Goal: Transaction & Acquisition: Purchase product/service

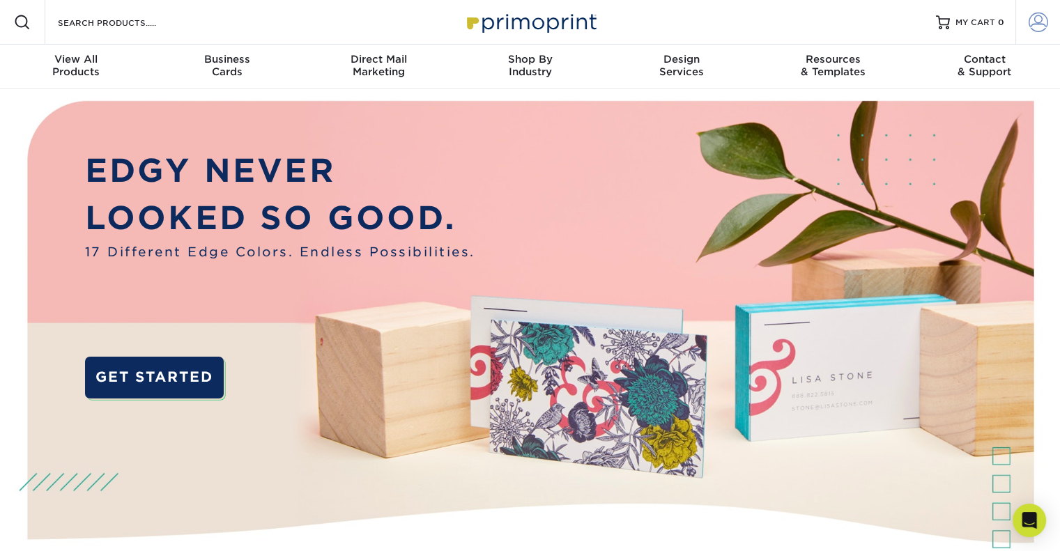
click at [1038, 20] on span at bounding box center [1038, 23] width 20 height 20
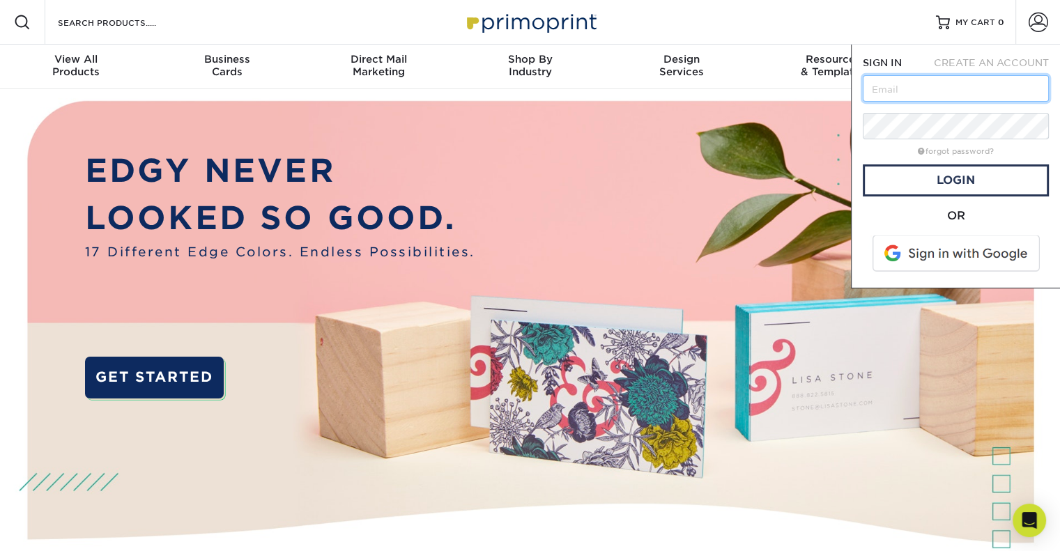
click at [982, 88] on input "text" at bounding box center [955, 88] width 186 height 26
type input "[EMAIL_ADDRESS][DOMAIN_NAME]"
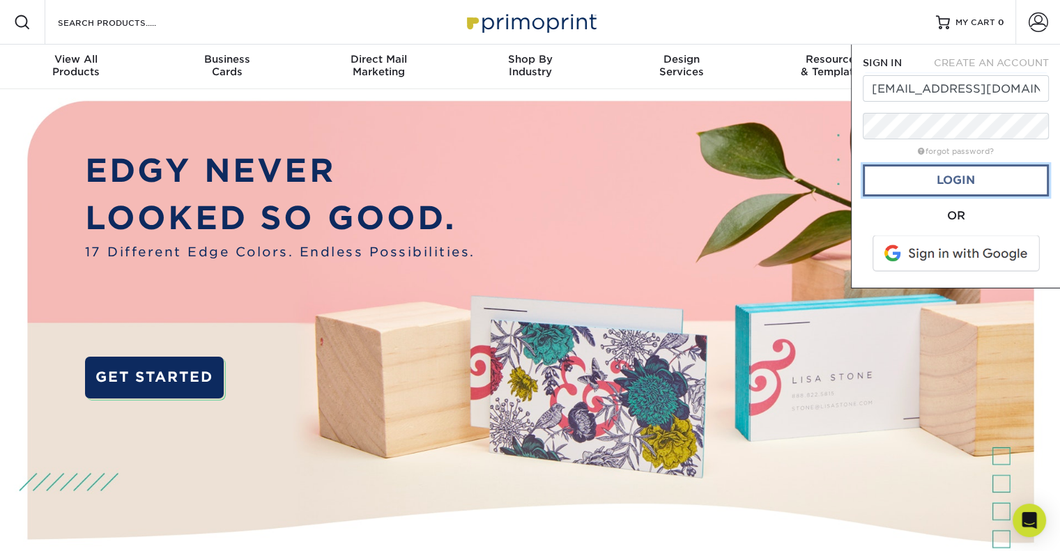
click at [936, 176] on link "Login" at bounding box center [955, 180] width 186 height 32
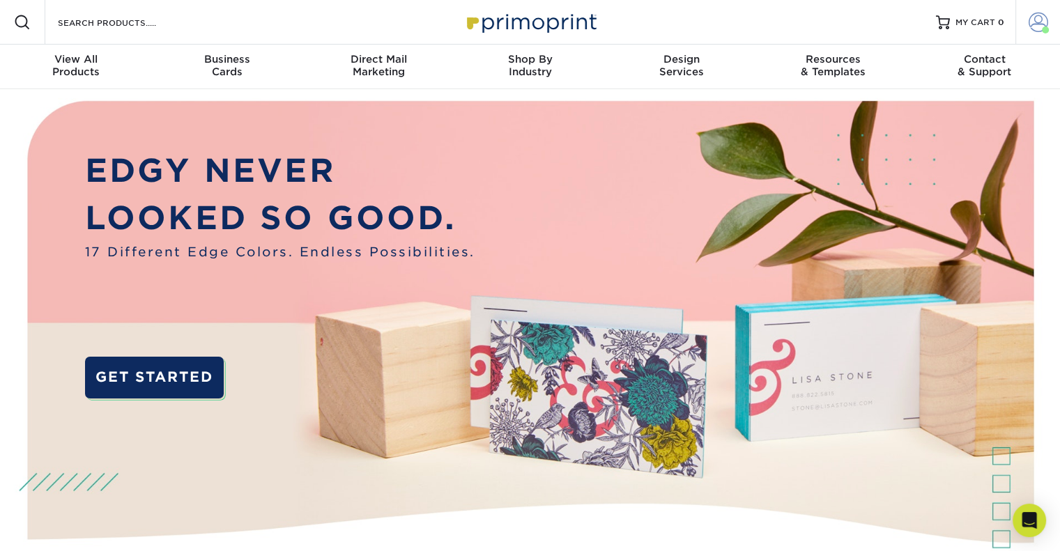
click at [1034, 19] on span at bounding box center [1038, 23] width 20 height 20
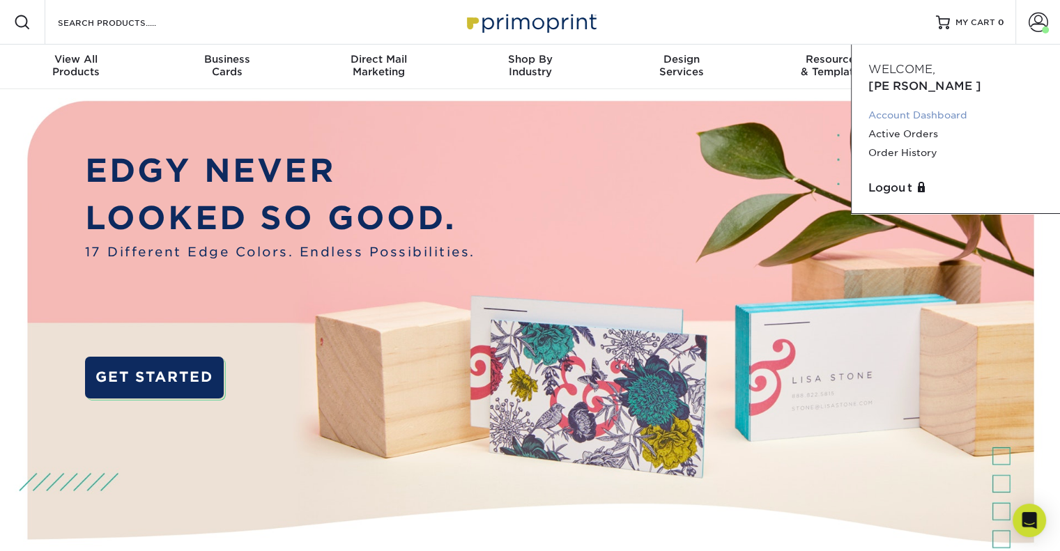
click at [896, 106] on link "Account Dashboard" at bounding box center [955, 115] width 175 height 19
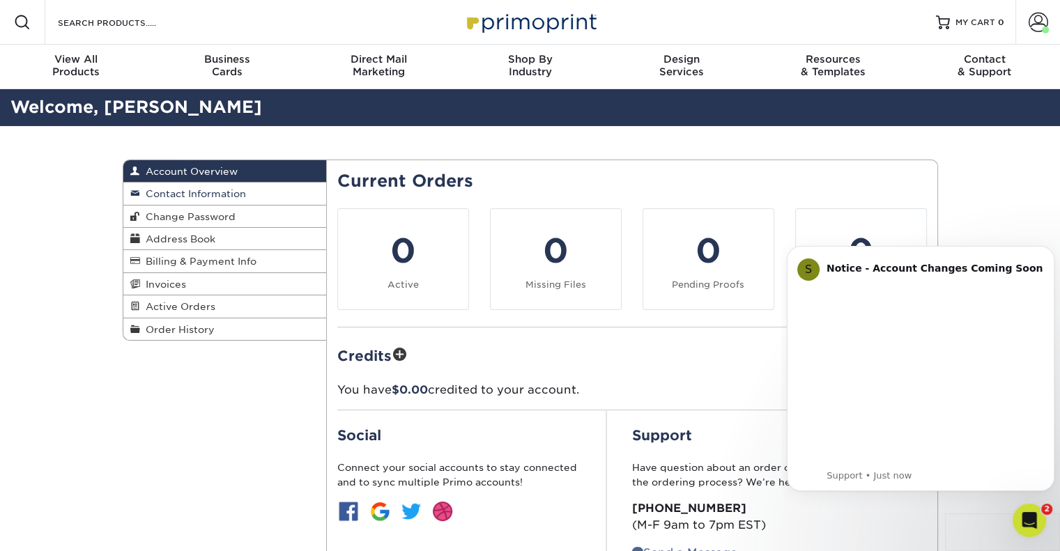
click at [219, 193] on span "Contact Information" at bounding box center [193, 193] width 106 height 11
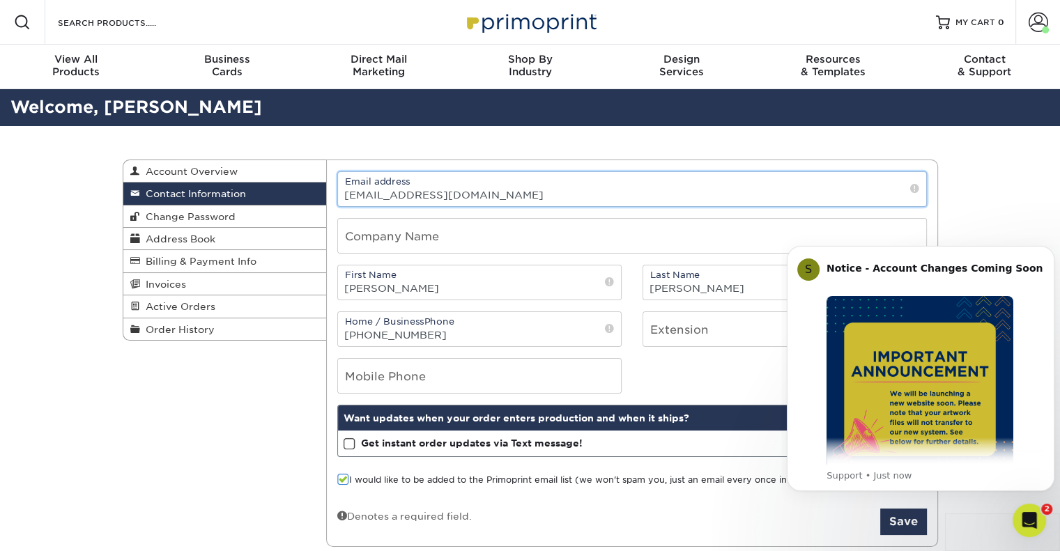
click at [768, 193] on input "[EMAIL_ADDRESS][DOMAIN_NAME]" at bounding box center [632, 189] width 588 height 34
type input "r"
type input "hdrosenbaum@gmail.com"
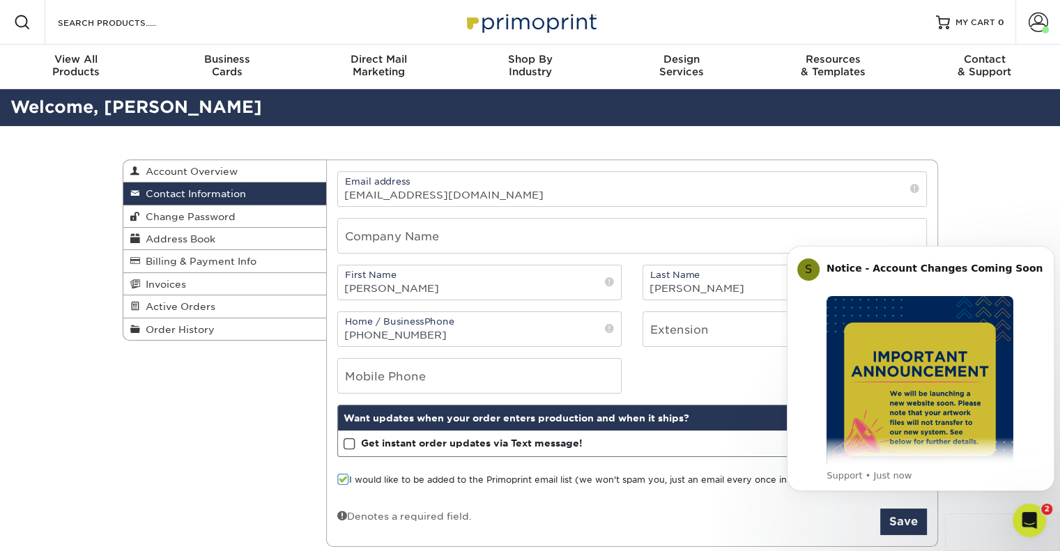
click at [998, 180] on div "Contact Information Account Overview Contact Information Change Password Addres…" at bounding box center [530, 353] width 1060 height 455
click at [279, 461] on div "Contact Information Account Overview Contact Information Change Password Addres…" at bounding box center [530, 353] width 836 height 455
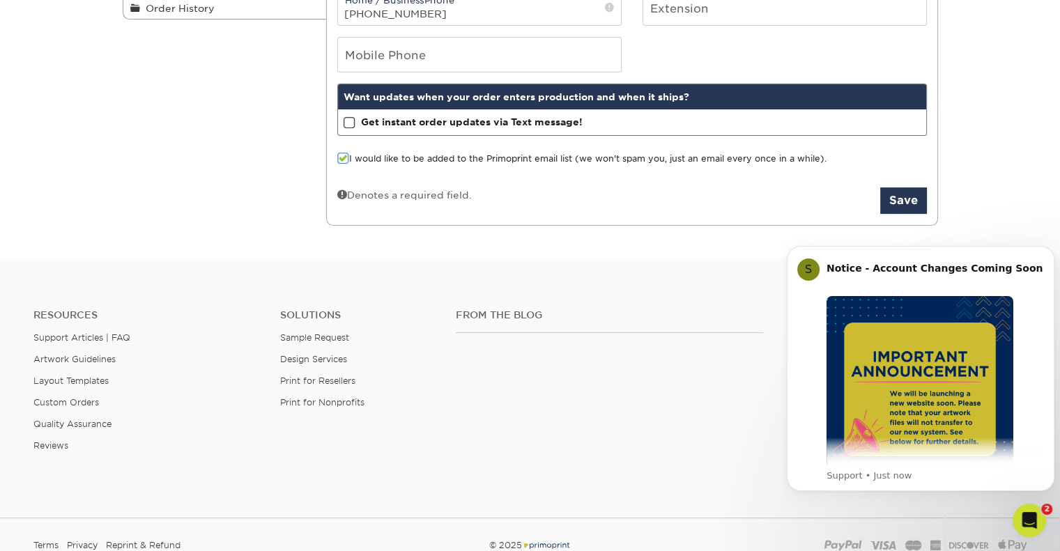
scroll to position [394, 0]
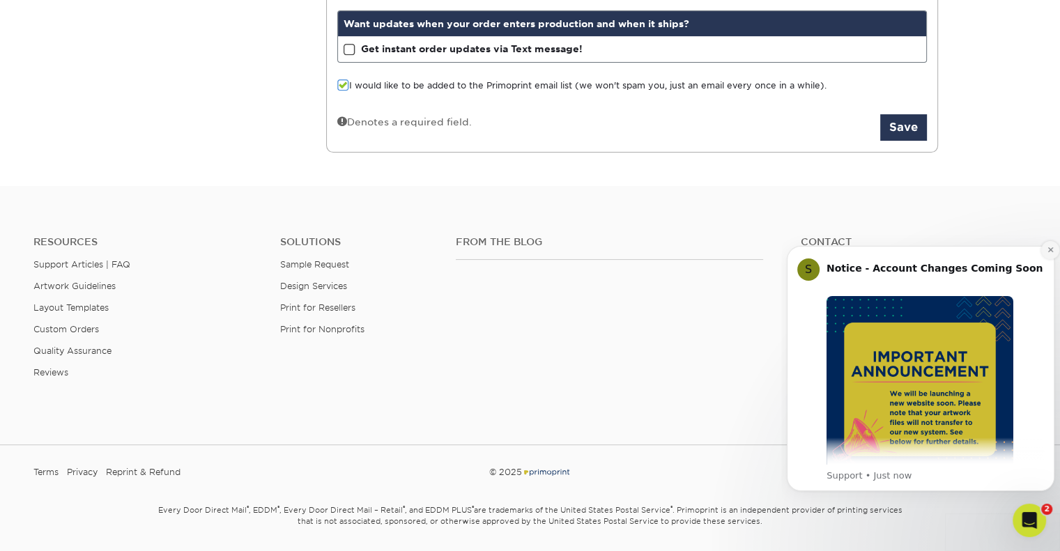
click at [1052, 250] on icon "Dismiss notification" at bounding box center [1050, 250] width 8 height 8
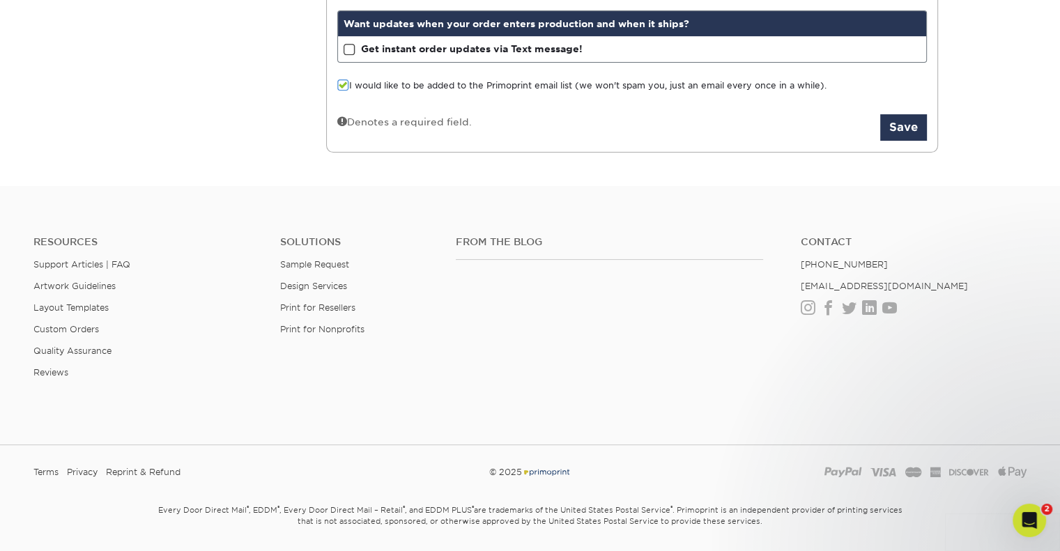
click at [341, 82] on span at bounding box center [343, 85] width 12 height 13
click at [0, 0] on input "I would like to be added to the Primoprint email list (we won't spam you, just …" at bounding box center [0, 0] width 0 height 0
click at [908, 127] on button "Save" at bounding box center [903, 127] width 47 height 26
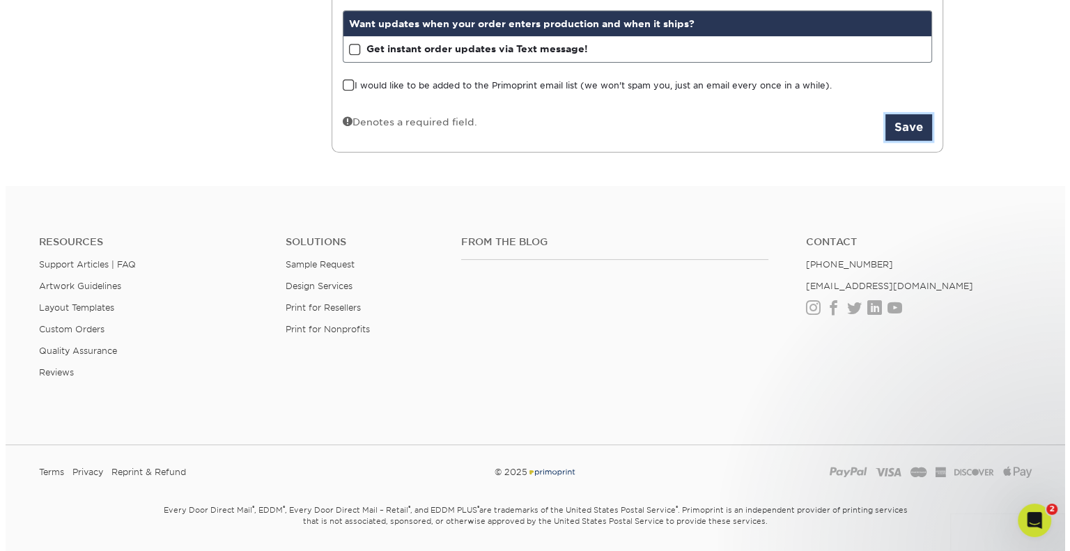
scroll to position [62, 0]
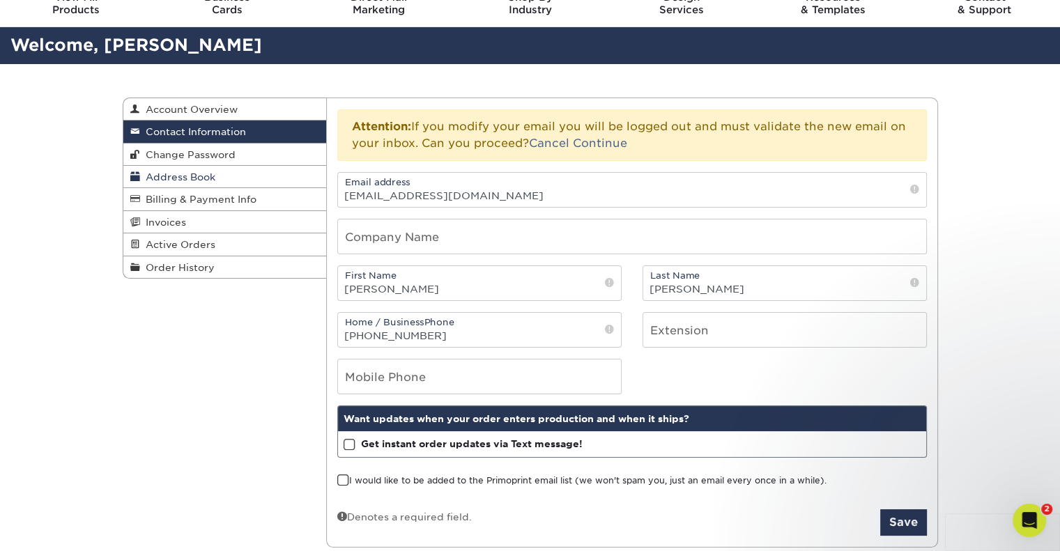
click at [190, 176] on span "Address Book" at bounding box center [177, 176] width 75 height 11
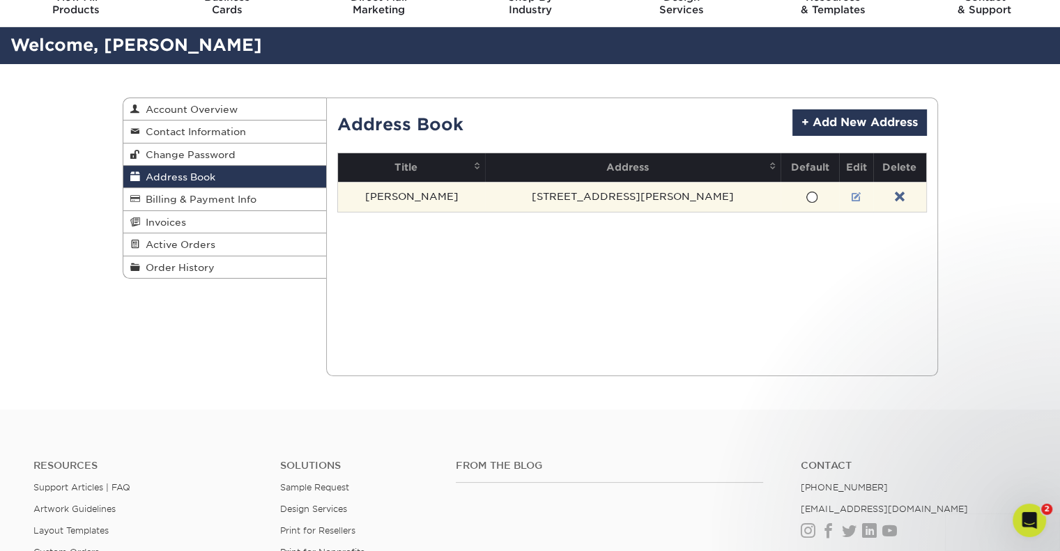
click at [851, 194] on link at bounding box center [856, 197] width 10 height 11
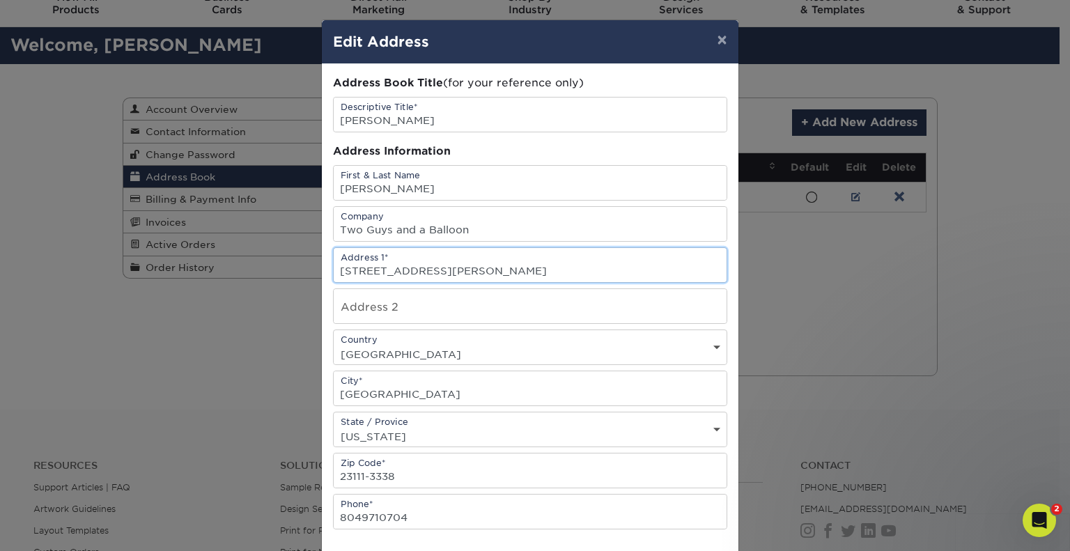
click at [491, 265] on input "6442 TAMMY LN" at bounding box center [530, 265] width 393 height 34
type input "6"
type input "4175 Doolittle Drive"
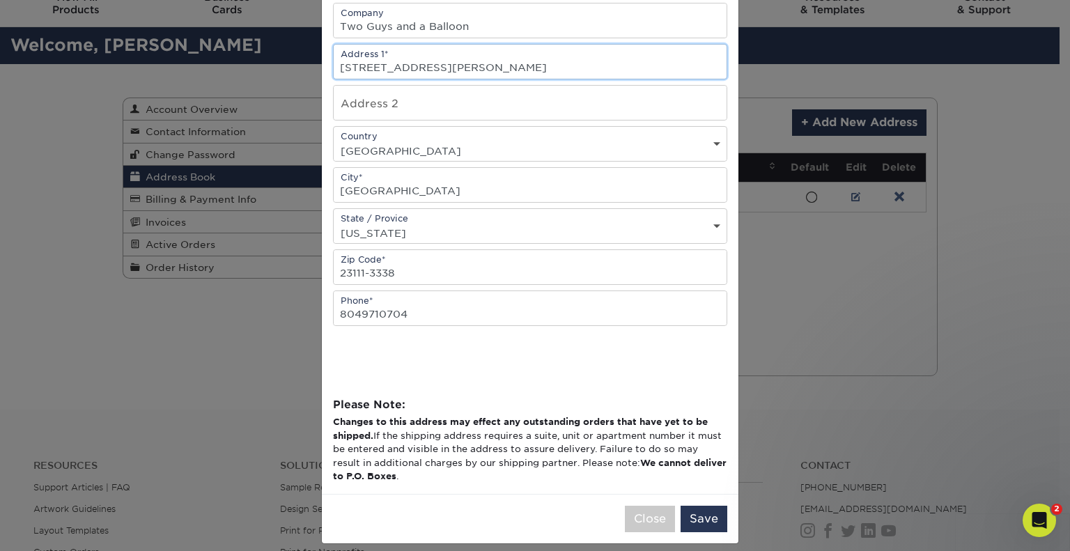
scroll to position [212, 0]
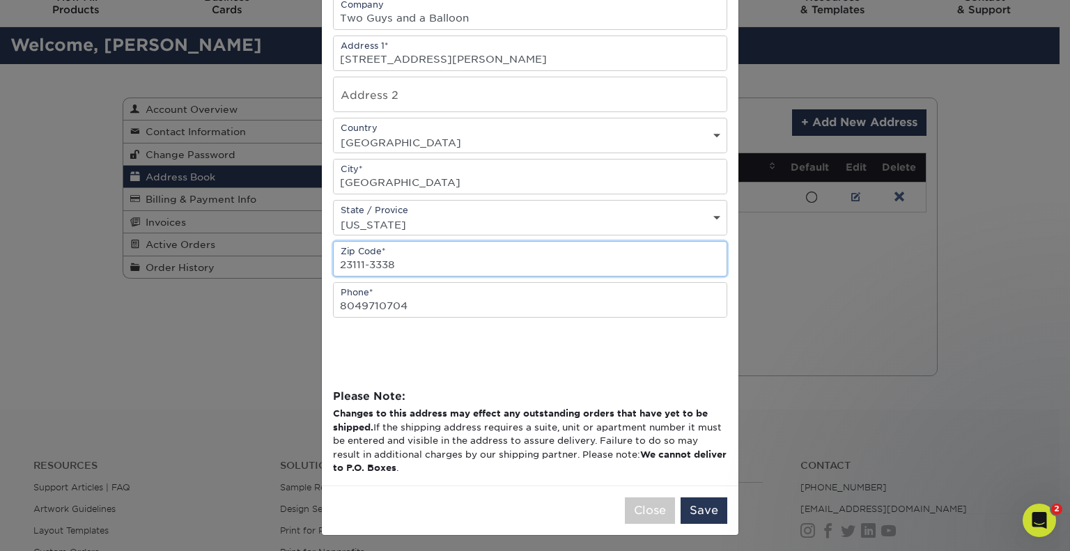
click at [433, 266] on input "23111-3338" at bounding box center [530, 259] width 393 height 34
type input "23111"
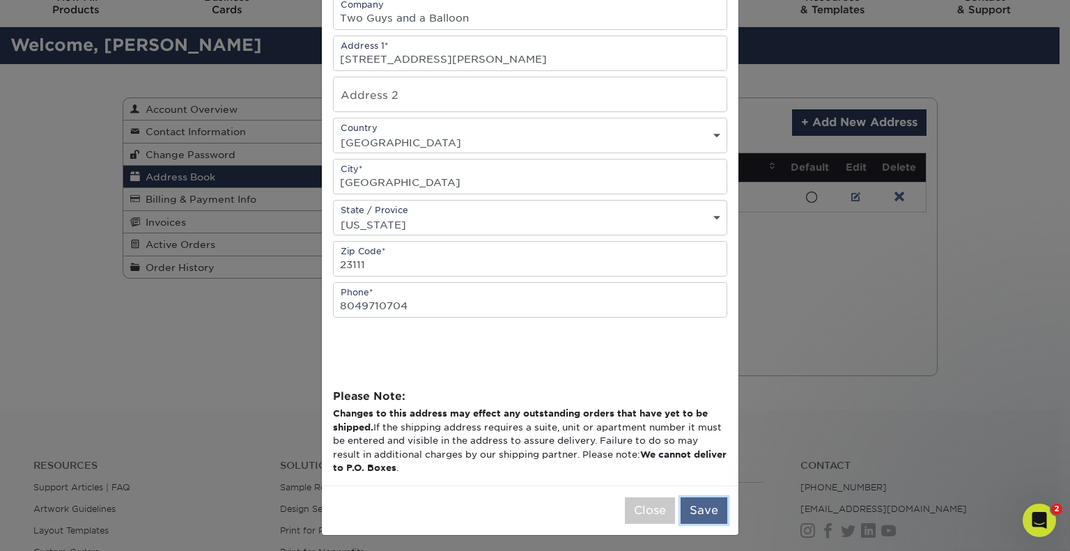
click at [700, 506] on button "Save" at bounding box center [704, 510] width 47 height 26
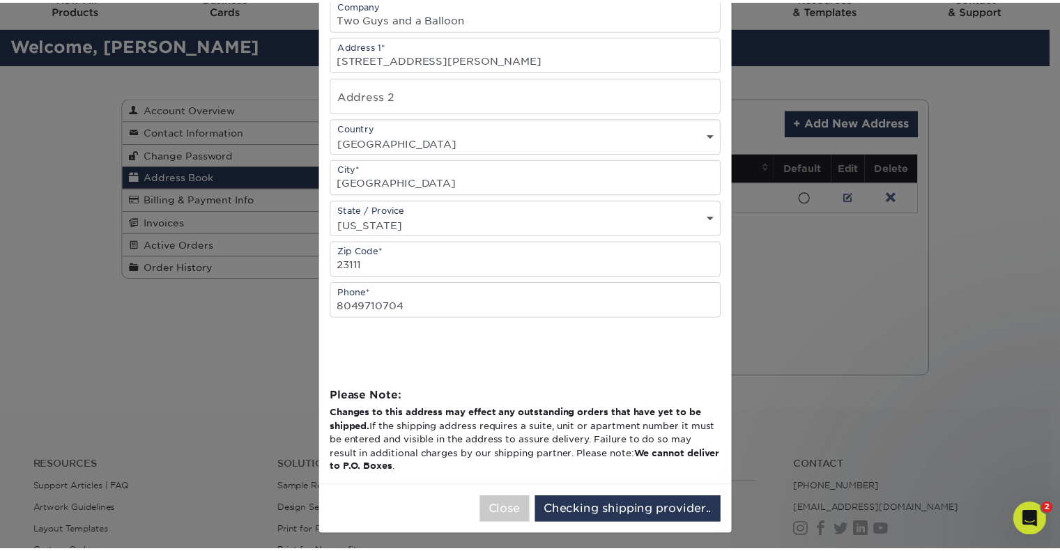
scroll to position [0, 0]
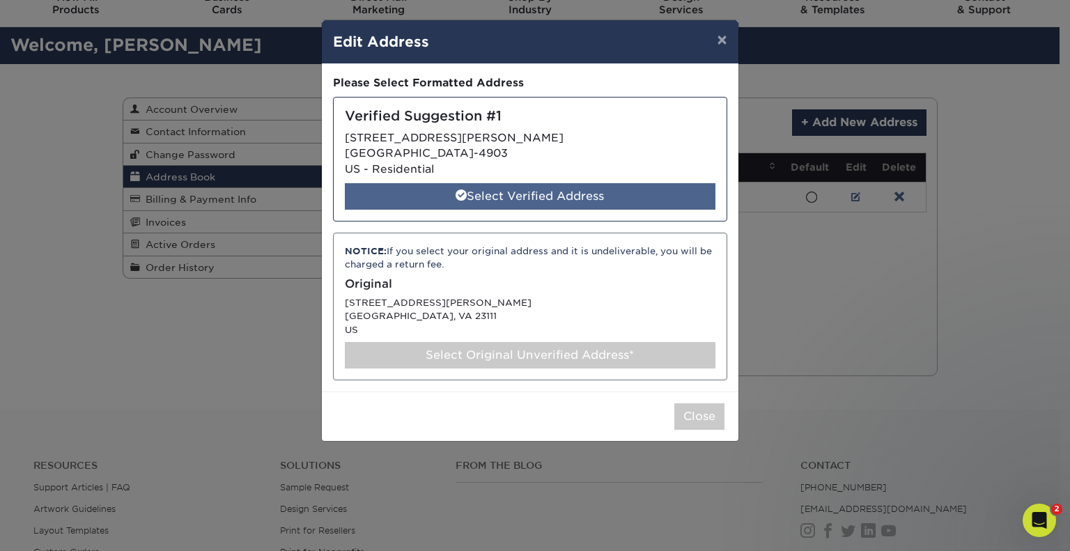
click at [537, 194] on div "Select Verified Address" at bounding box center [530, 196] width 371 height 26
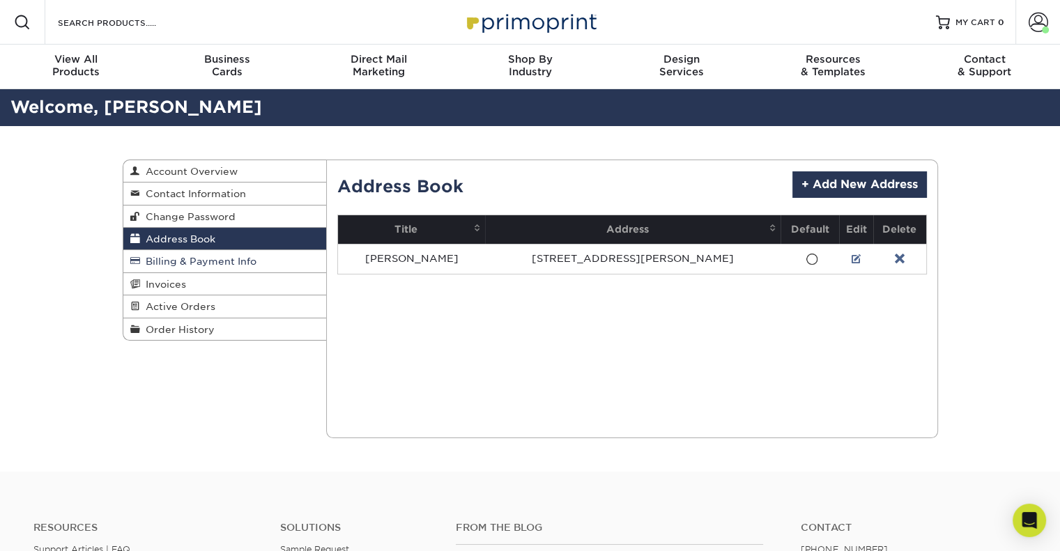
click at [233, 259] on span "Billing & Payment Info" at bounding box center [198, 261] width 116 height 11
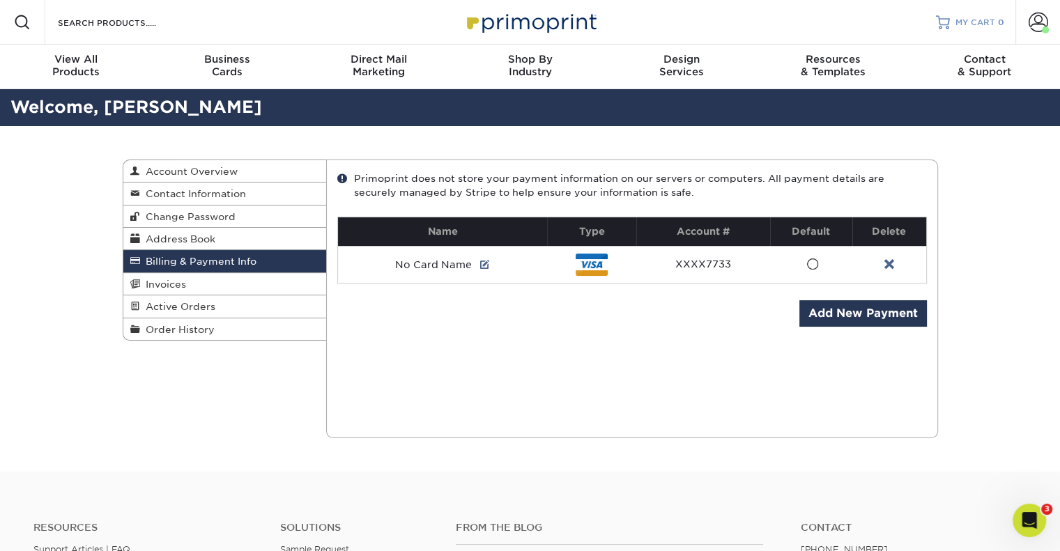
click at [975, 17] on span "MY CART" at bounding box center [975, 23] width 40 height 12
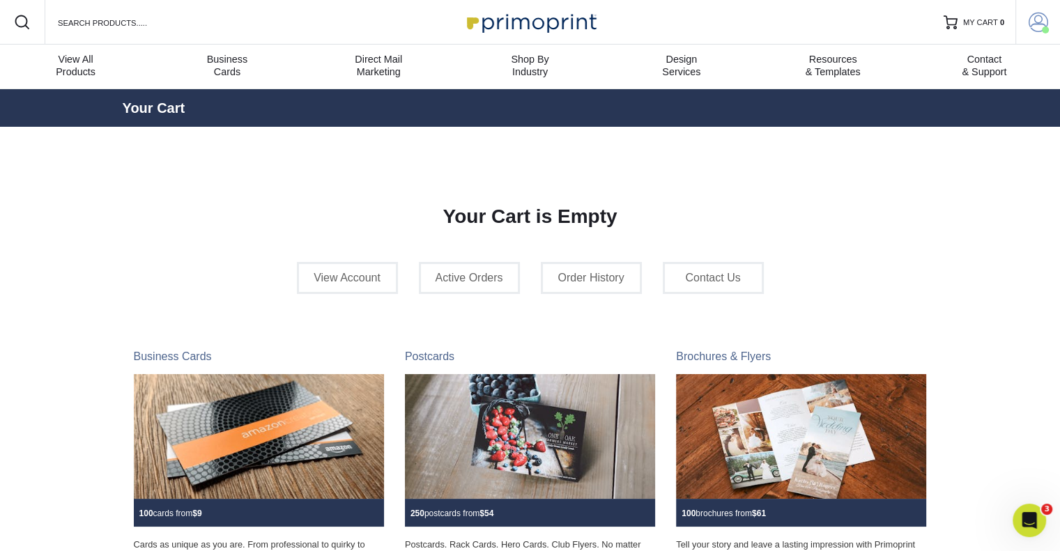
click at [1035, 22] on span at bounding box center [1038, 23] width 20 height 20
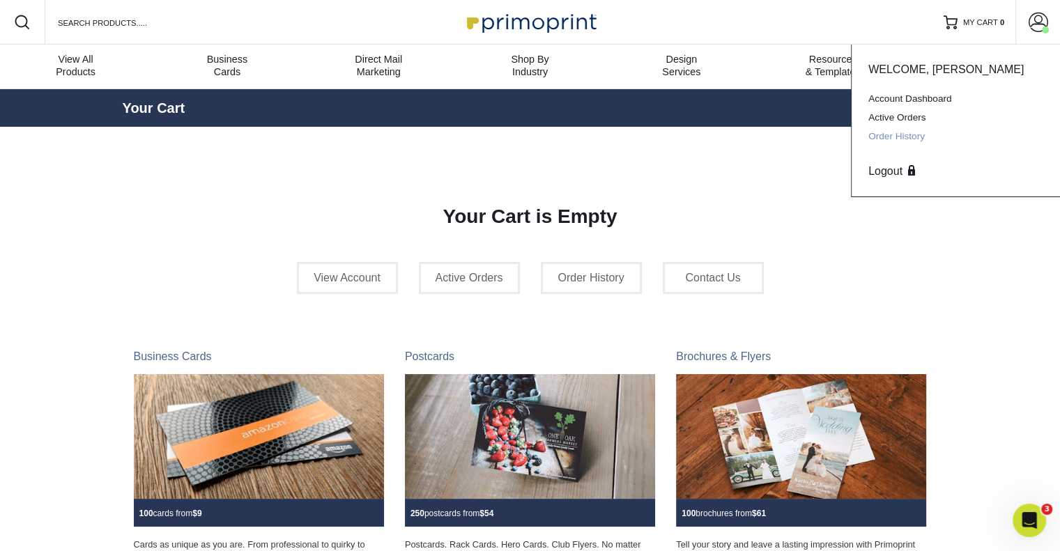
click at [912, 133] on link "Order History" at bounding box center [955, 136] width 175 height 19
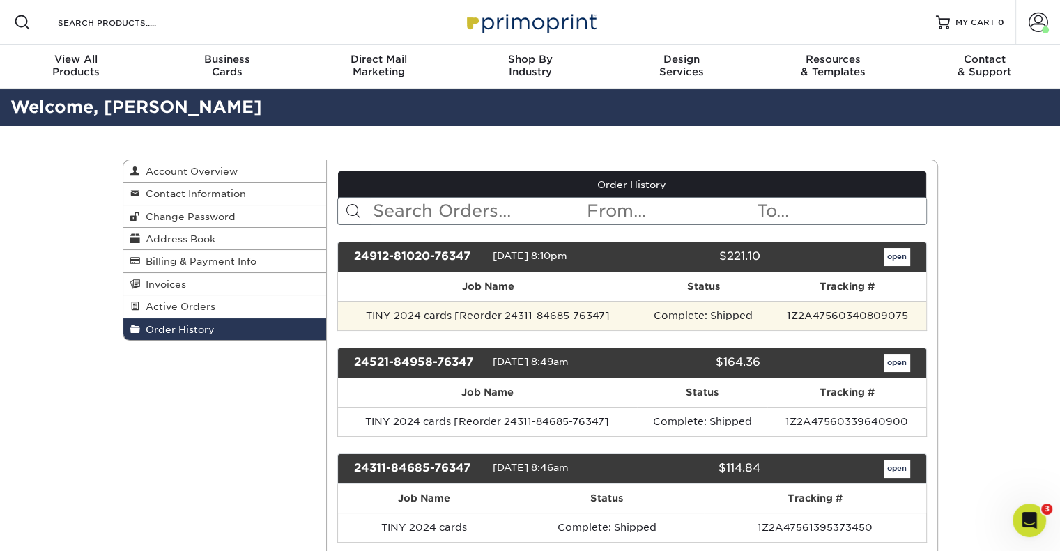
click at [621, 315] on td "TINY 2024 cards [Reorder 24311-84685-76347]" at bounding box center [488, 315] width 300 height 29
click at [637, 311] on td "TINY 2024 cards [Reorder 24311-84685-76347]" at bounding box center [488, 315] width 300 height 29
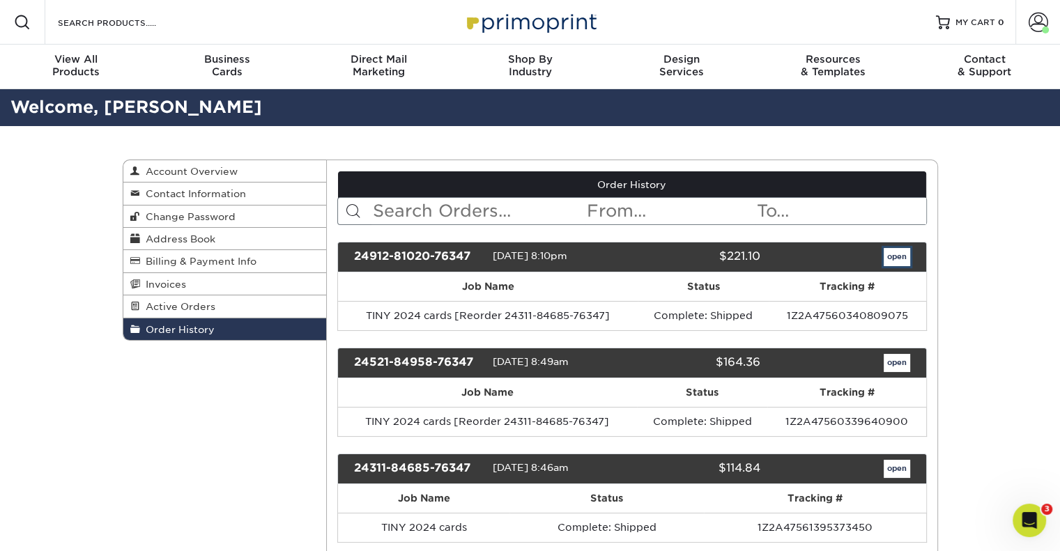
click at [895, 251] on link "open" at bounding box center [896, 257] width 26 height 18
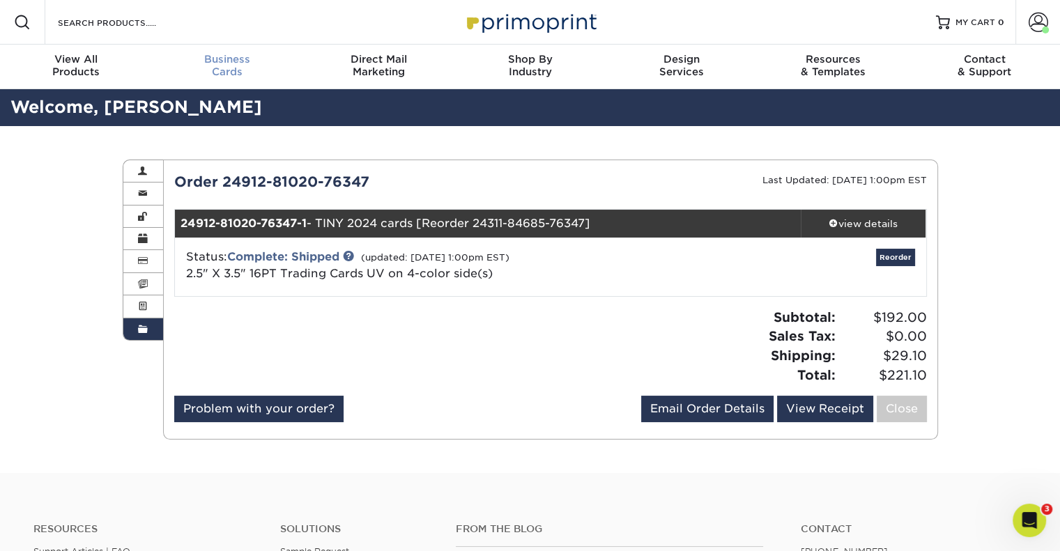
click at [235, 69] on div "Business Cards" at bounding box center [226, 65] width 151 height 25
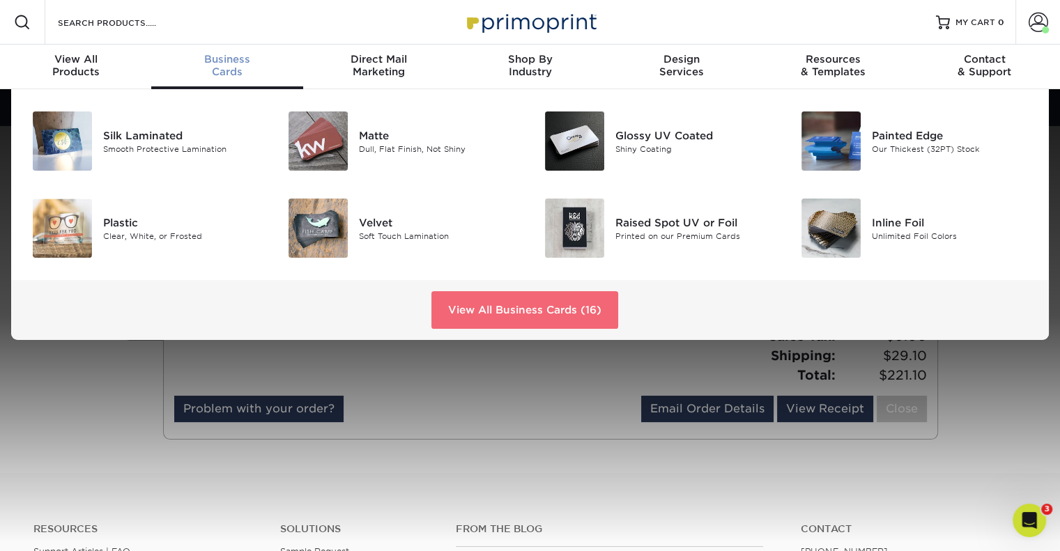
click at [522, 317] on link "View All Business Cards (16)" at bounding box center [524, 310] width 187 height 38
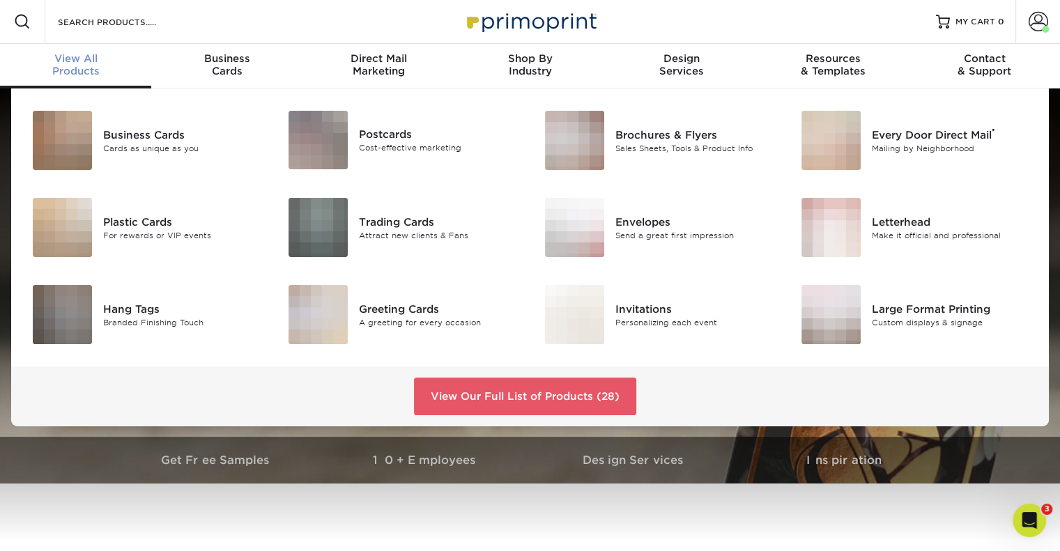
scroll to position [1, 0]
click at [82, 72] on div "View All Products" at bounding box center [75, 64] width 151 height 25
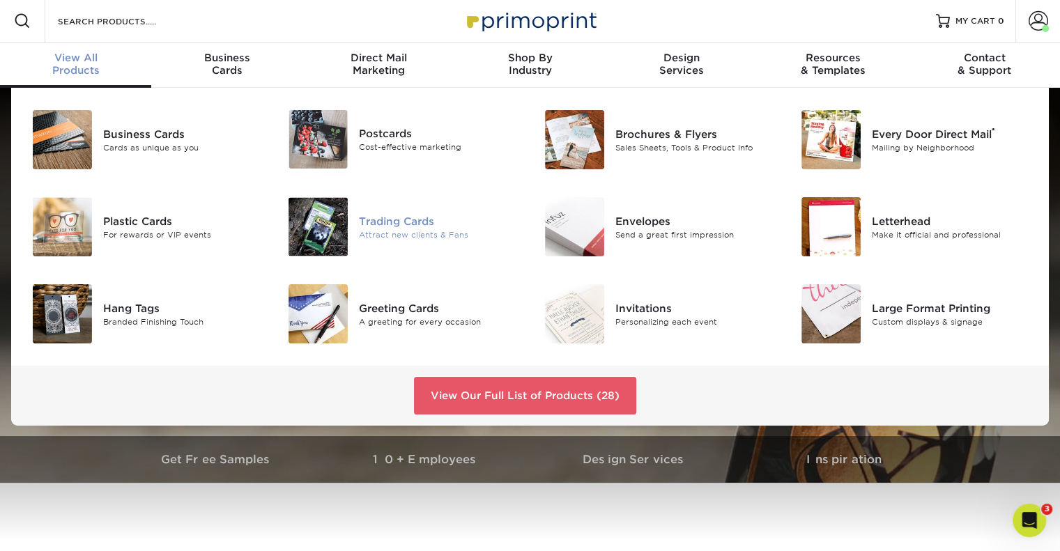
click at [335, 222] on img at bounding box center [317, 226] width 59 height 59
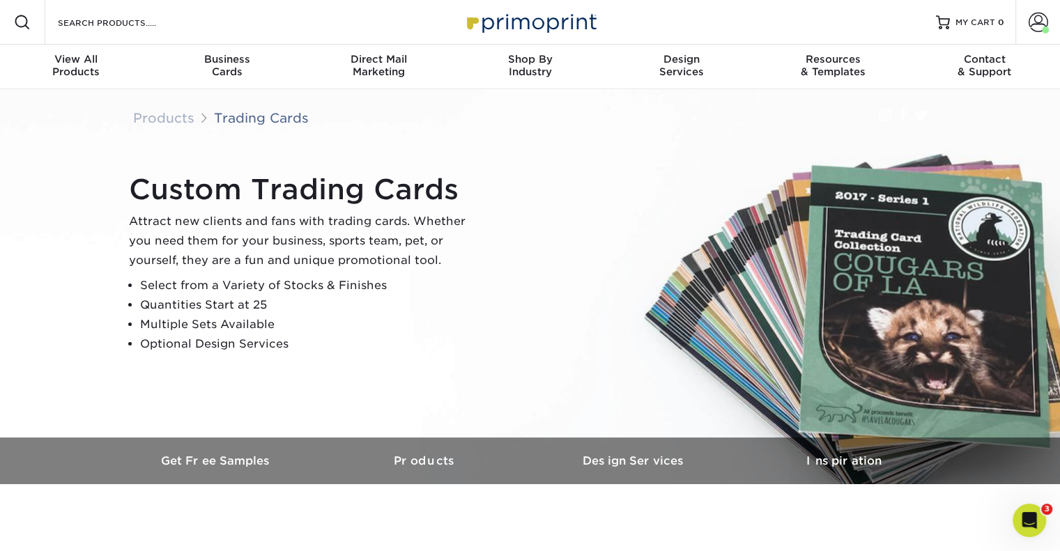
scroll to position [394, 0]
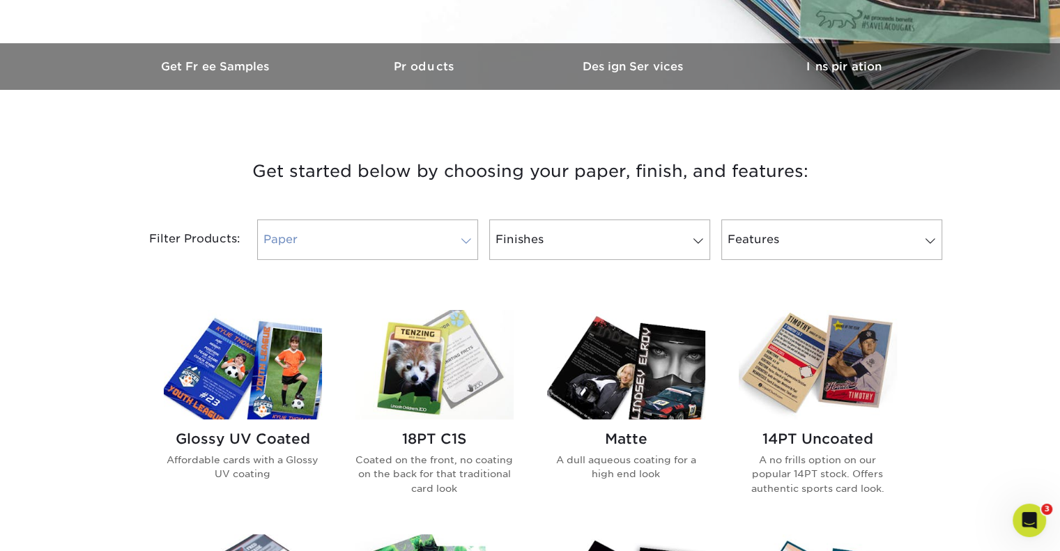
click at [471, 235] on span at bounding box center [466, 240] width 20 height 11
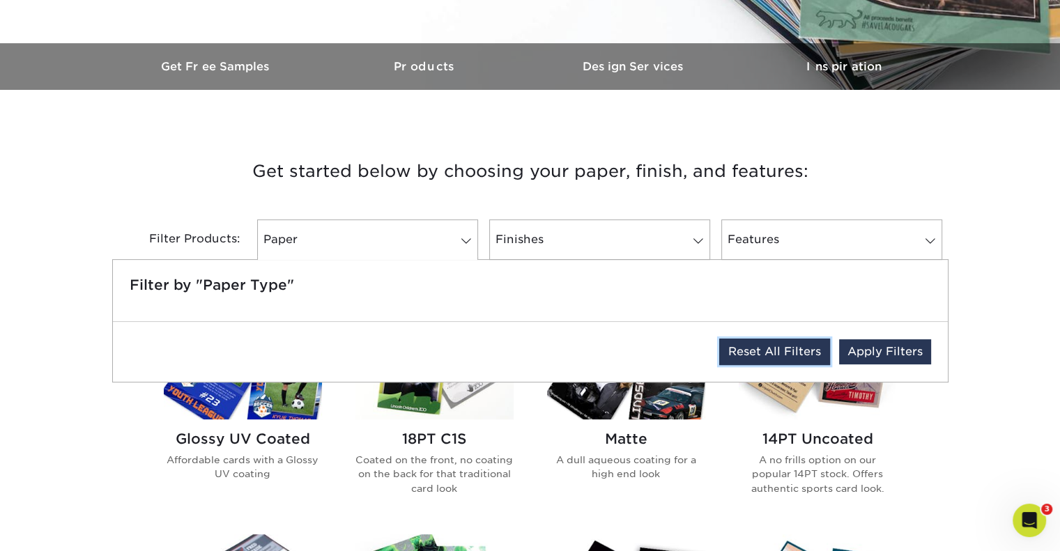
click at [778, 343] on link "Reset All Filters" at bounding box center [774, 352] width 111 height 26
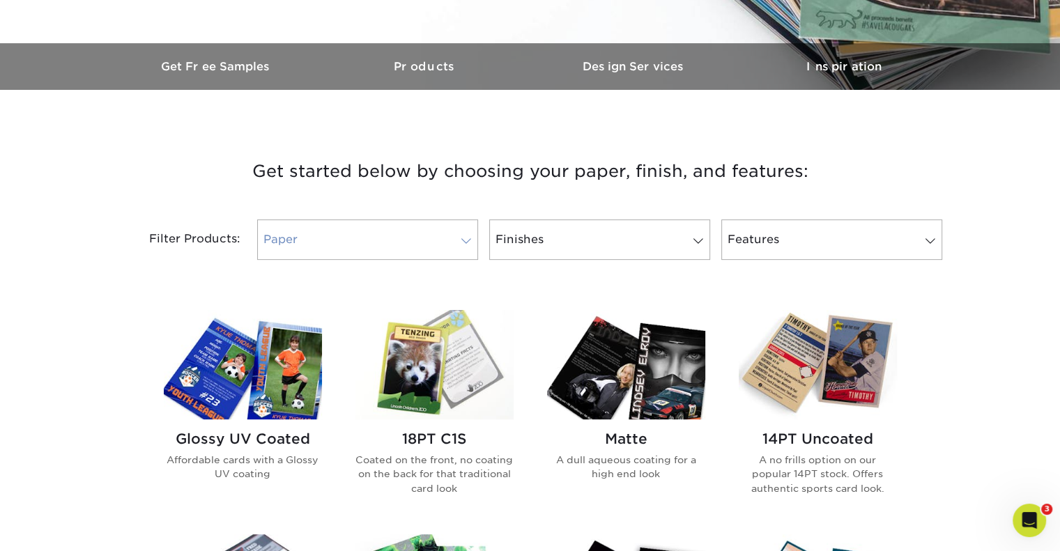
click at [472, 232] on link "Paper 0" at bounding box center [367, 239] width 221 height 40
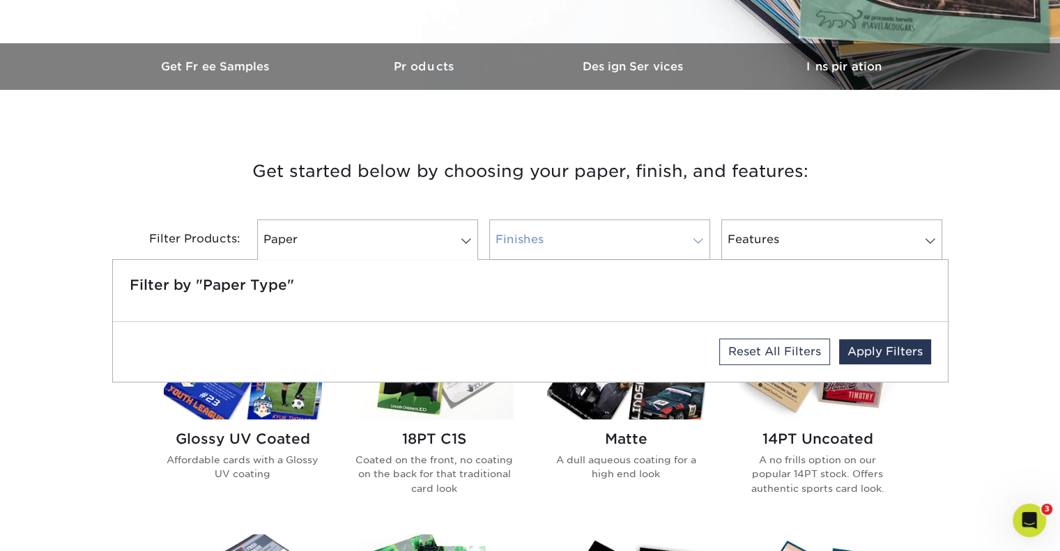
click at [677, 240] on link "Finishes 0" at bounding box center [599, 239] width 221 height 40
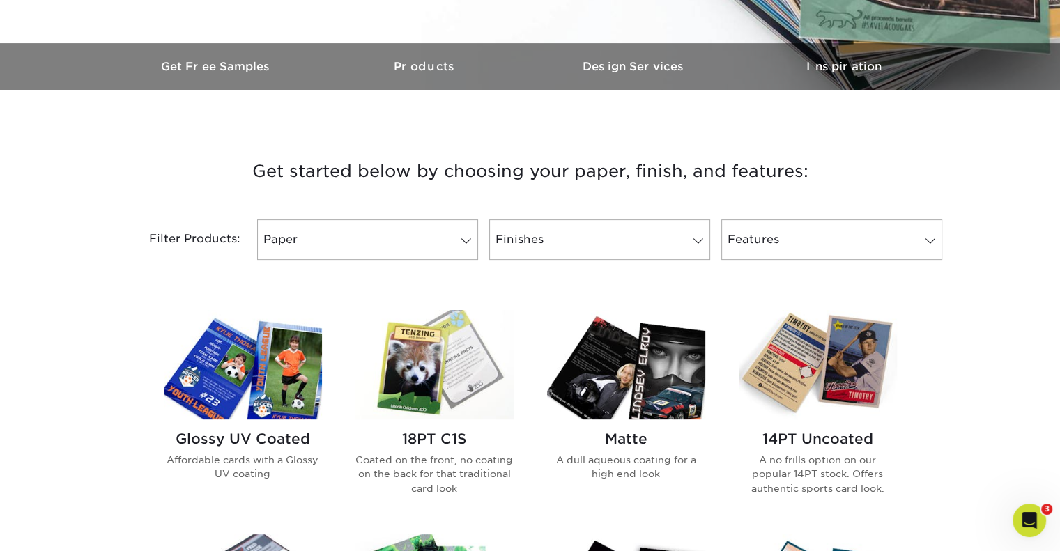
scroll to position [789, 0]
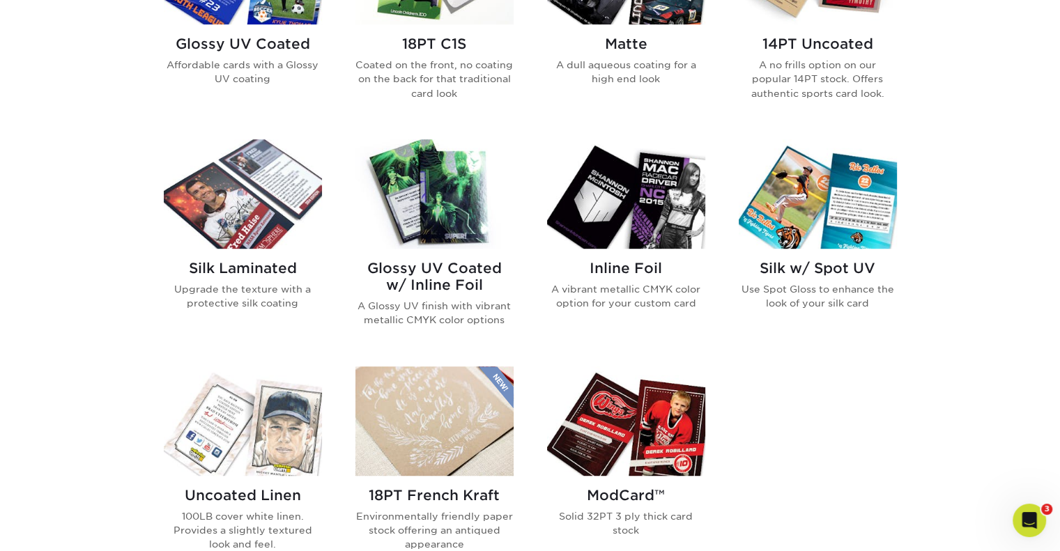
click at [261, 44] on h2 "Glossy UV Coated" at bounding box center [243, 44] width 158 height 17
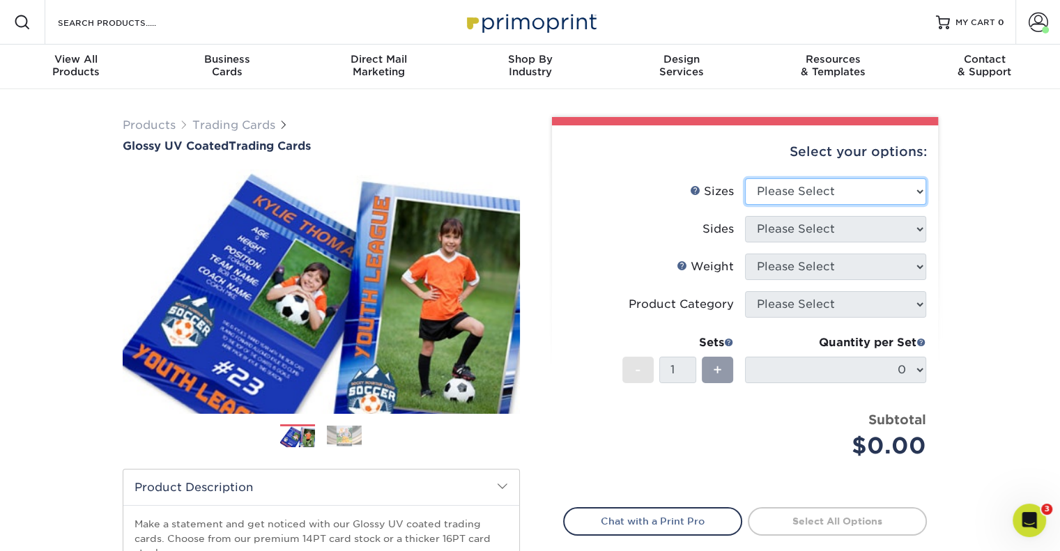
click at [914, 181] on select "Please Select 2.5" x 3.5"" at bounding box center [835, 191] width 181 height 26
select select "2.50x3.50"
click at [745, 178] on select "Please Select 2.5" x 3.5"" at bounding box center [835, 191] width 181 height 26
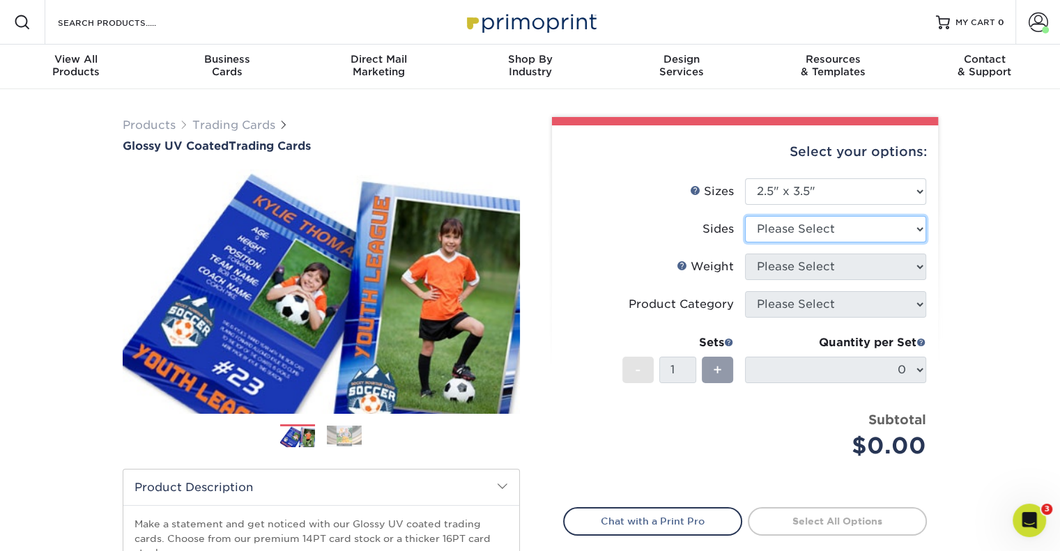
click at [919, 225] on select "Please Select Print Both Sides Print Front Only" at bounding box center [835, 229] width 181 height 26
select select "13abbda7-1d64-4f25-8bb2-c179b224825d"
click at [745, 216] on select "Please Select Print Both Sides Print Front Only" at bounding box center [835, 229] width 181 height 26
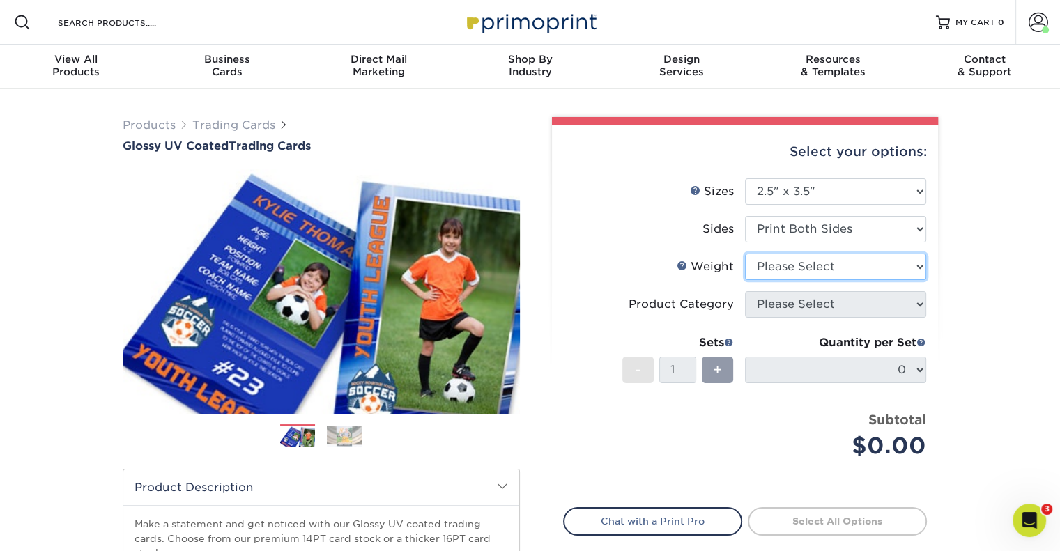
click at [918, 264] on select "Please Select 16PT 14PT 18PT C1S" at bounding box center [835, 267] width 181 height 26
select select "16PT"
click at [745, 254] on select "Please Select 16PT 14PT 18PT C1S" at bounding box center [835, 267] width 181 height 26
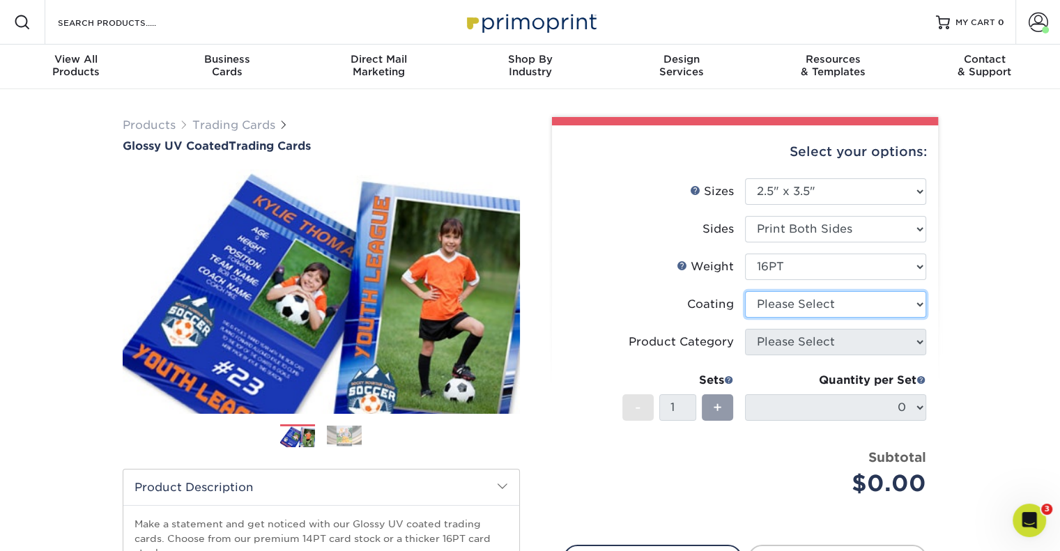
click at [922, 306] on select at bounding box center [835, 304] width 181 height 26
select select "ae367451-b2b8-45df-a344-0f05b6a12993"
click at [745, 291] on select at bounding box center [835, 304] width 181 height 26
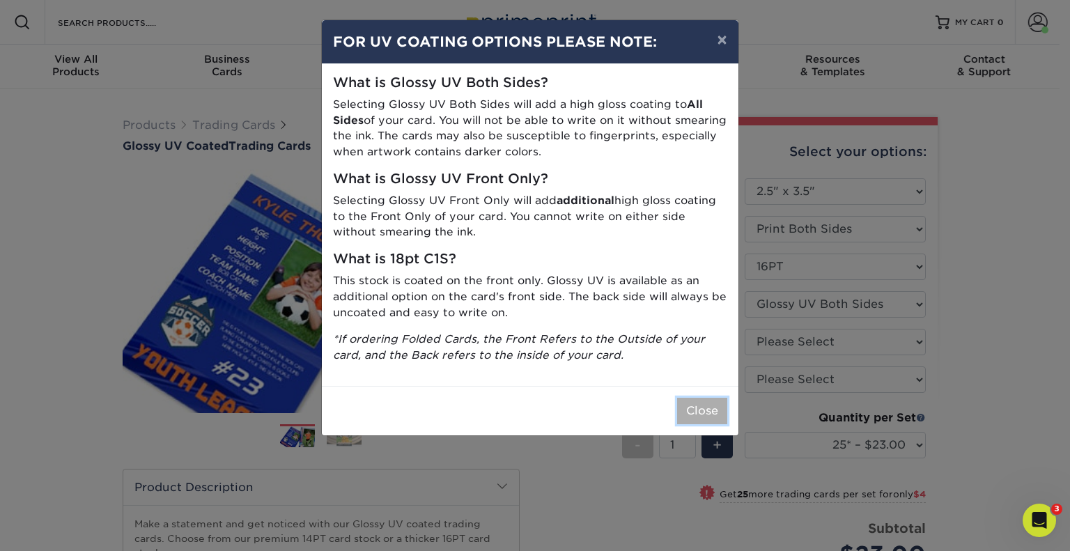
click at [700, 407] on button "Close" at bounding box center [702, 411] width 50 height 26
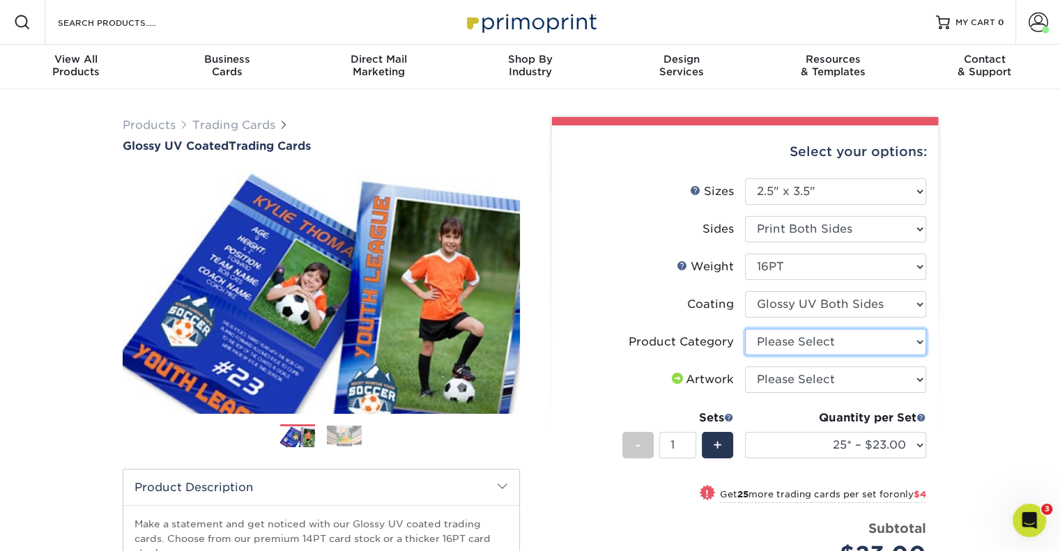
click at [917, 342] on select "Please Select Trading Cards" at bounding box center [835, 342] width 181 height 26
select select "c2f9bce9-36c2-409d-b101-c29d9d031e18"
click at [745, 329] on select "Please Select Trading Cards" at bounding box center [835, 342] width 181 height 26
click at [986, 330] on div "Products Trading Cards Glossy UV Coated Trading Cards Previous Next /" at bounding box center [530, 461] width 1060 height 744
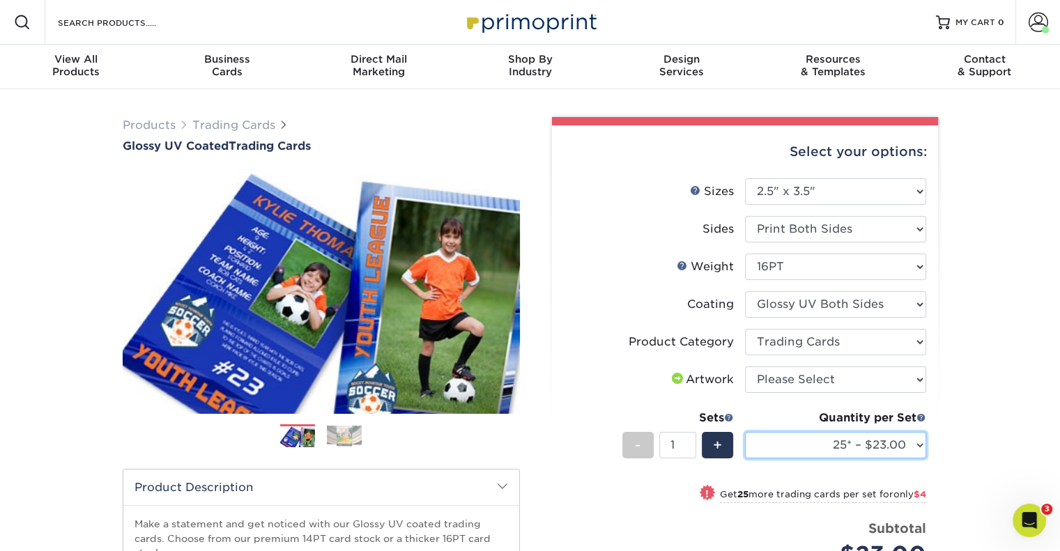
click at [915, 442] on select "25* – $23.00 50* – $27.00 75* – $33.00 100* – $37.00 250* – $47.00 500 – $58.00…" at bounding box center [835, 445] width 181 height 26
select select "5000 – $192.00"
click at [745, 432] on select "25* – $23.00 50* – $27.00 75* – $33.00 100* – $37.00 250* – $47.00 500 – $58.00…" at bounding box center [835, 445] width 181 height 26
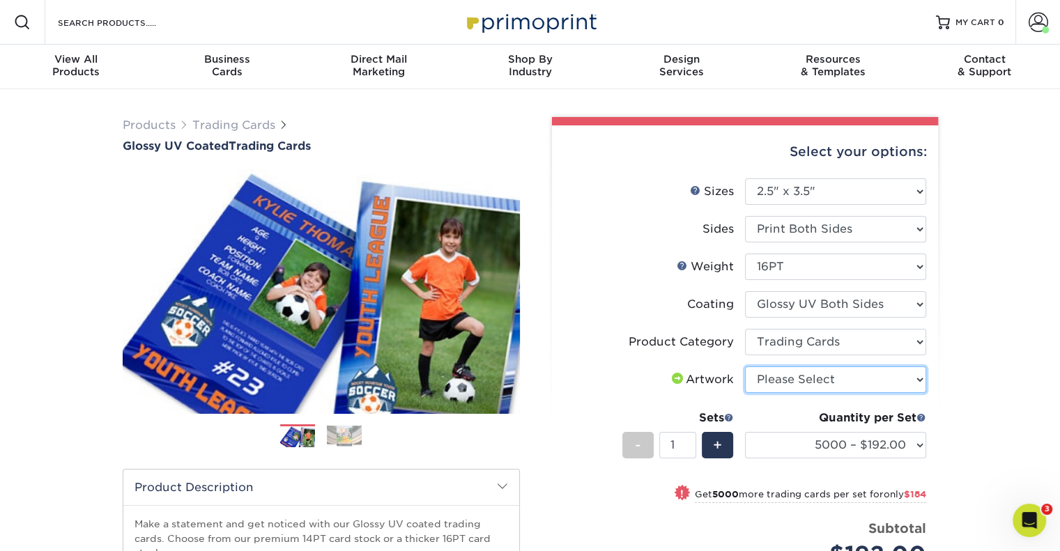
click at [909, 375] on select "Please Select I will upload files I need a design - $100" at bounding box center [835, 379] width 181 height 26
select select "upload"
click at [745, 366] on select "Please Select I will upload files I need a design - $100" at bounding box center [835, 379] width 181 height 26
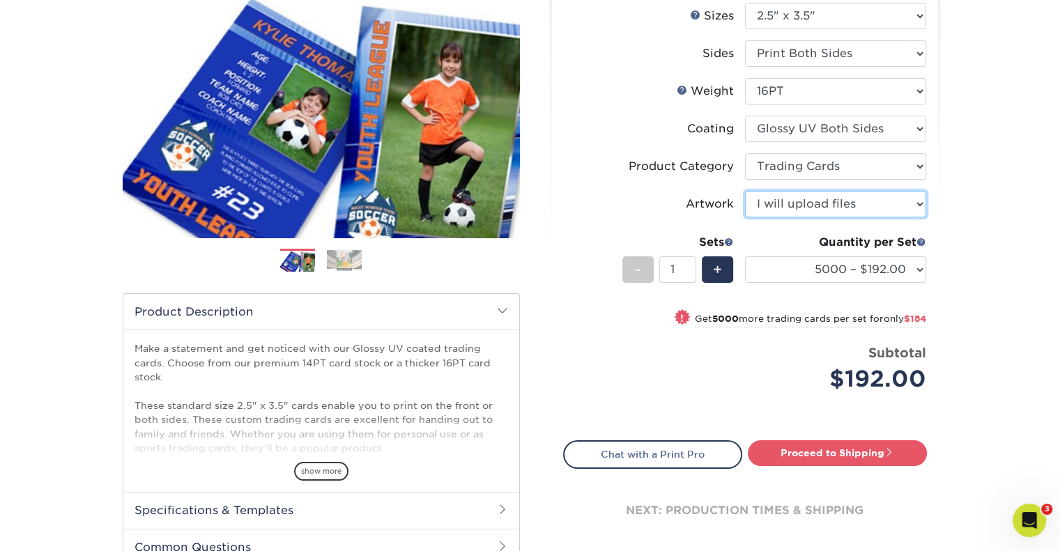
scroll to position [178, 0]
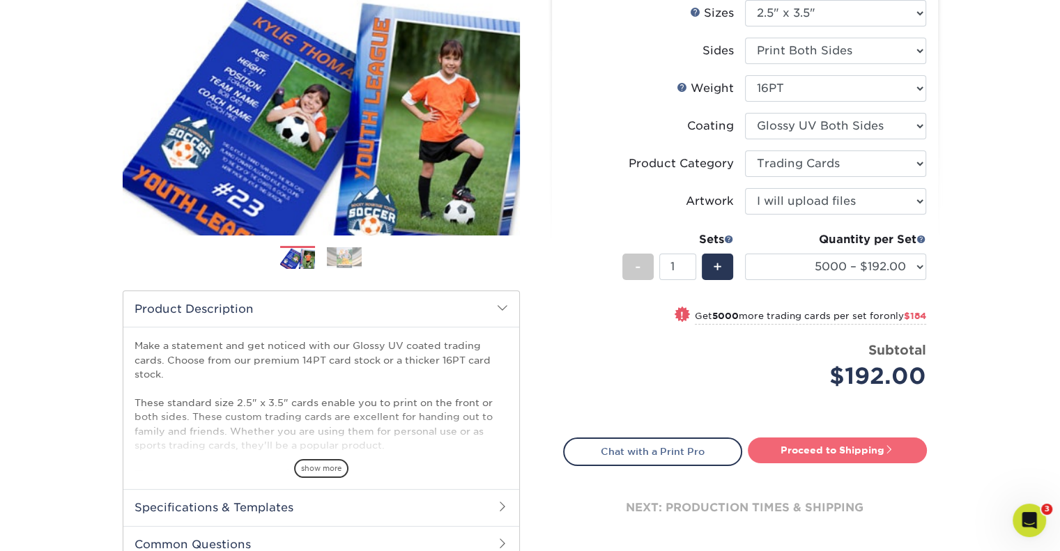
click at [792, 449] on link "Proceed to Shipping" at bounding box center [837, 450] width 179 height 25
type input "Set 1"
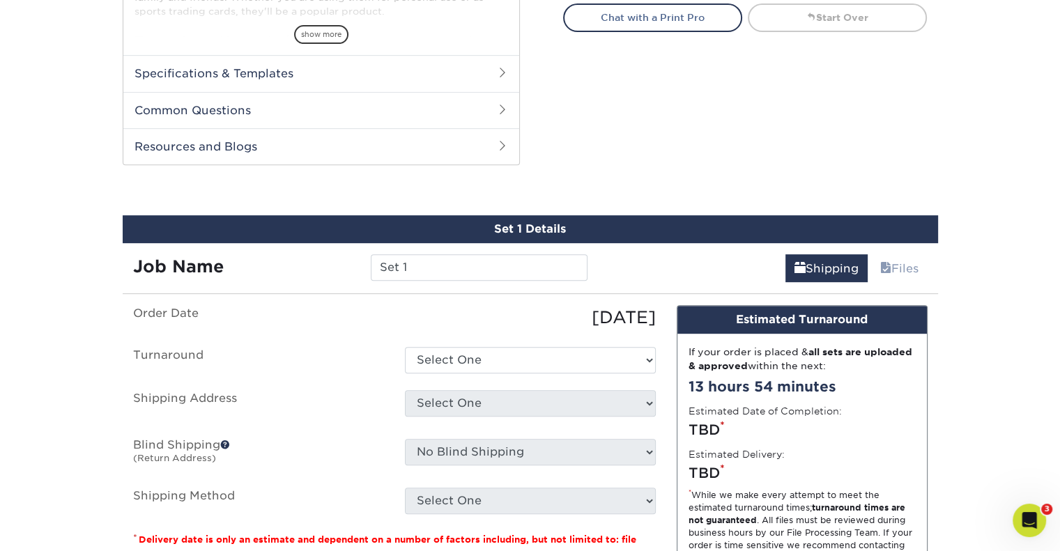
scroll to position [708, 0]
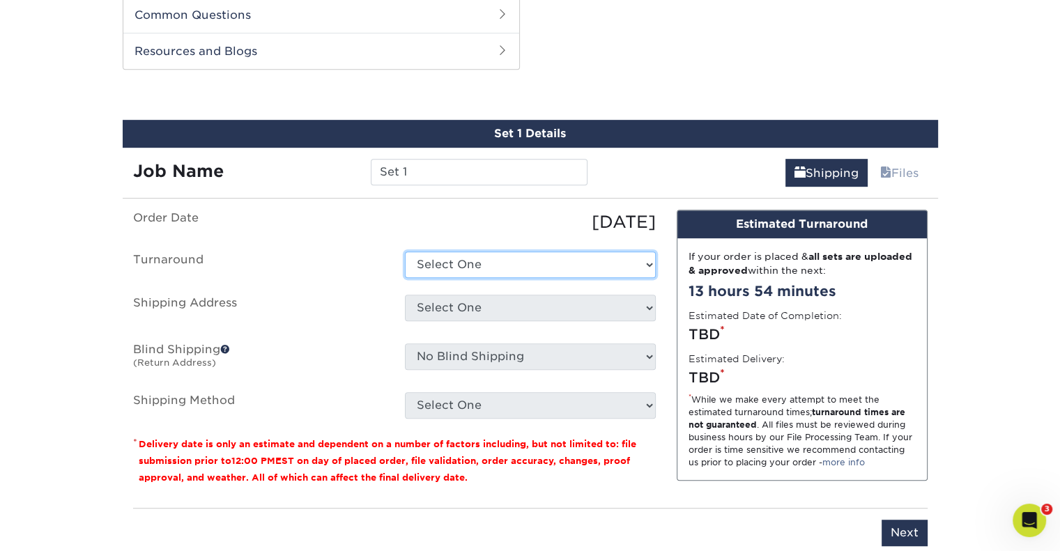
click at [651, 259] on select "Select One 2-4 Business Days 2 Day Next Business Day" at bounding box center [530, 264] width 251 height 26
select select "8726fc99-2b4c-4ecb-9e71-394dc12fdde4"
click at [405, 251] on select "Select One 2-4 Business Days 2 Day Next Business Day" at bounding box center [530, 264] width 251 height 26
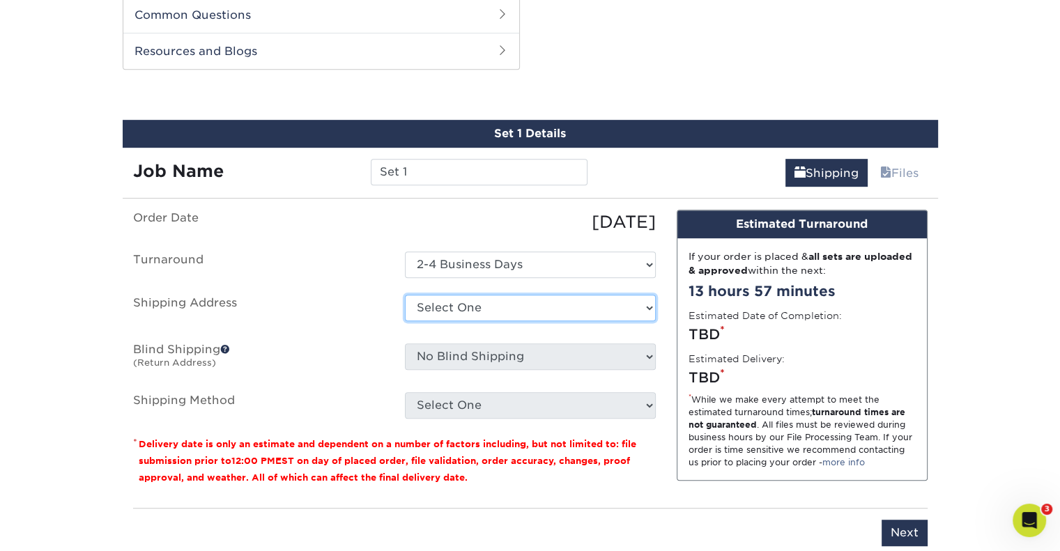
click at [644, 305] on select "Select One Henry + Add New Address" at bounding box center [530, 308] width 251 height 26
select select "226568"
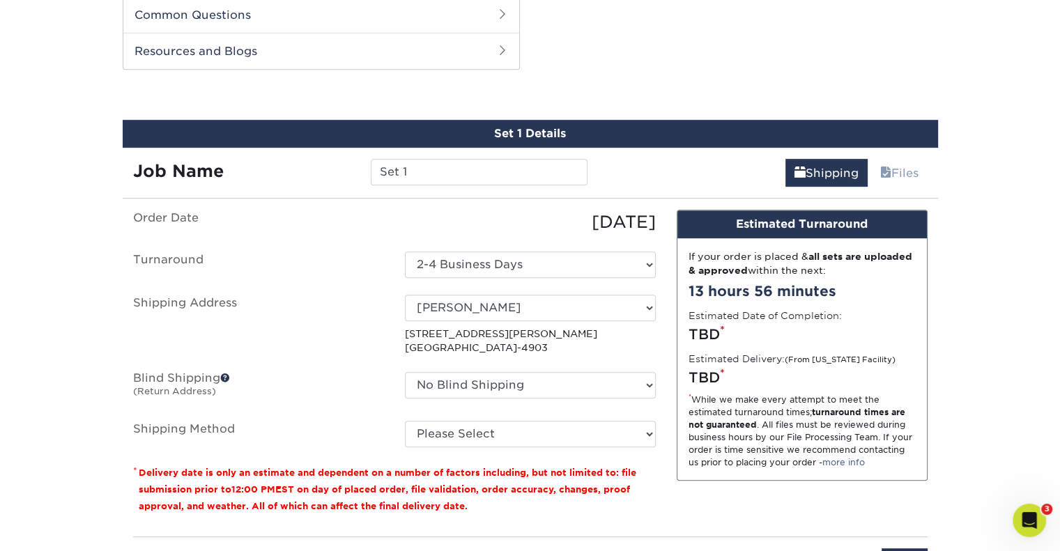
scroll to position [1102, 0]
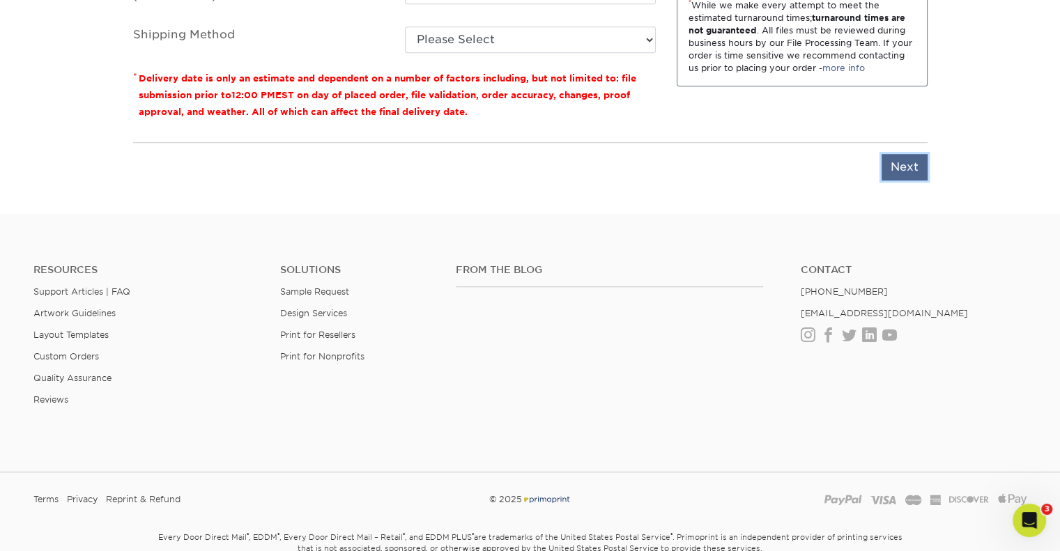
click at [908, 167] on input "Next" at bounding box center [904, 167] width 46 height 26
type input "Next"
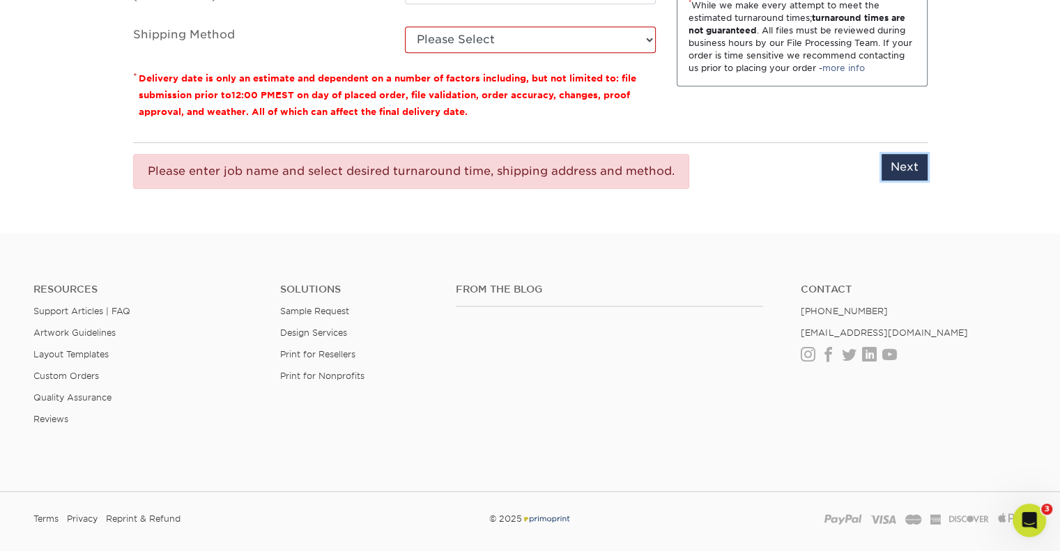
scroll to position [708, 0]
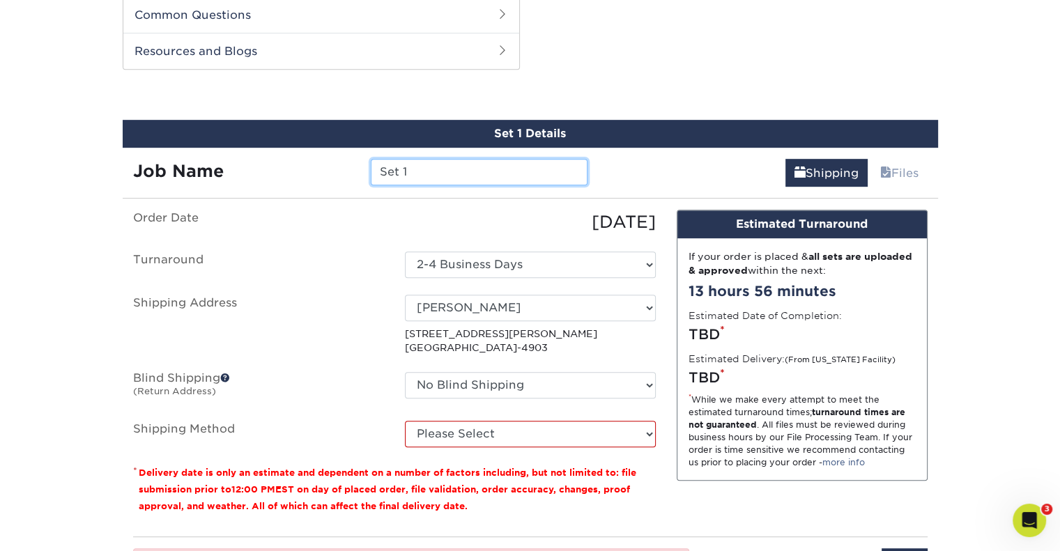
click at [475, 169] on input "Set 1" at bounding box center [479, 172] width 217 height 26
type input "S"
type input "Tiny 2025 cards"
click at [624, 165] on div "Shipping Files" at bounding box center [768, 167] width 340 height 39
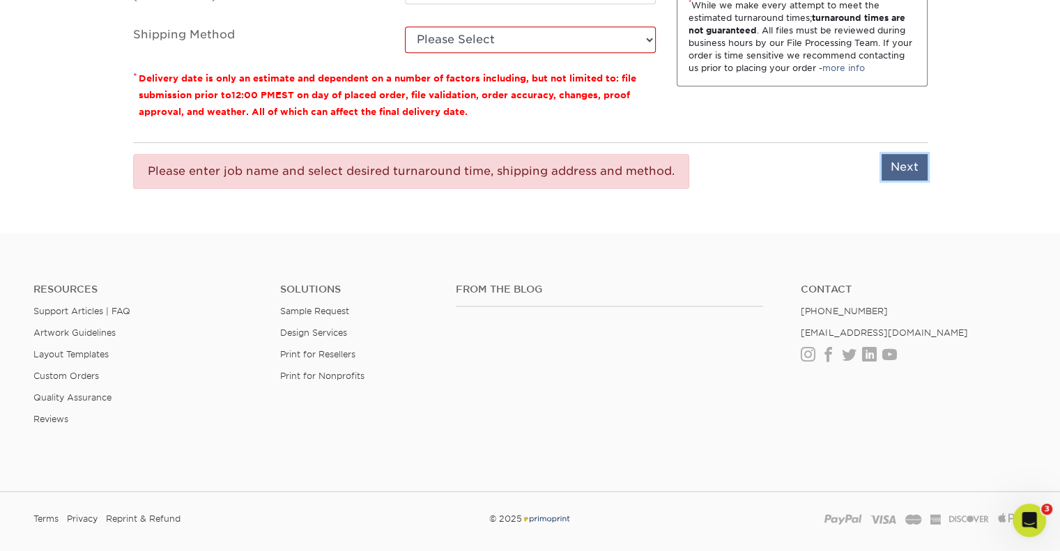
click at [907, 162] on input "Next" at bounding box center [904, 167] width 46 height 26
type input "Next"
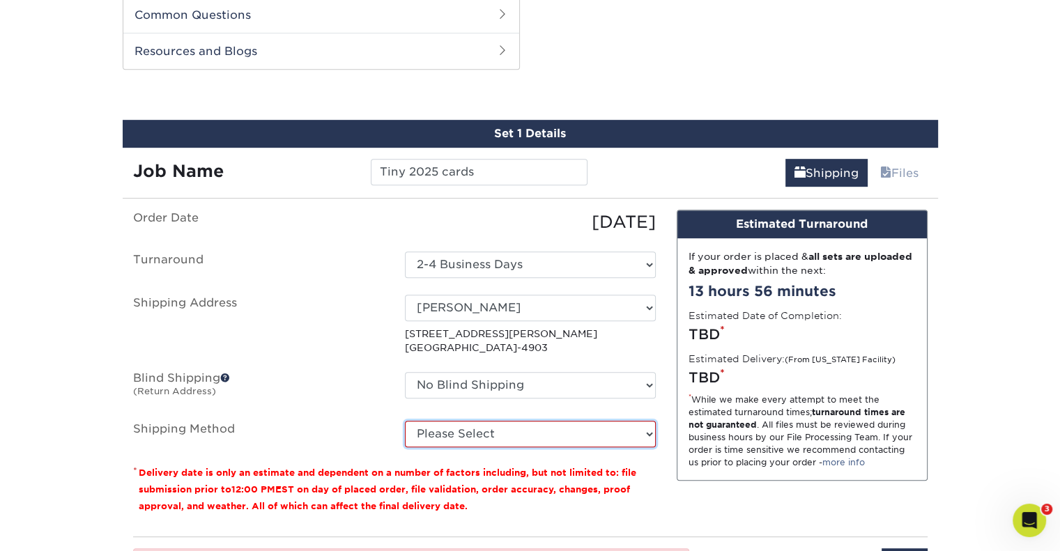
click at [640, 424] on select "Please Select Ground Shipping (+$31.16) 3 Day Shipping Service (+$51.31) 2 Day …" at bounding box center [530, 434] width 251 height 26
click at [405, 421] on select "Please Select Ground Shipping (+$31.16) 3 Day Shipping Service (+$51.31) 2 Day …" at bounding box center [530, 434] width 251 height 26
click at [646, 429] on select "Please Select Ground Shipping (+$31.16) 3 Day Shipping Service (+$51.31) 2 Day …" at bounding box center [530, 434] width 251 height 26
click at [405, 421] on select "Please Select Ground Shipping (+$31.16) 3 Day Shipping Service (+$51.31) 2 Day …" at bounding box center [530, 434] width 251 height 26
click at [650, 430] on select "Please Select Ground Shipping (+$31.16) 3 Day Shipping Service (+$51.31) 2 Day …" at bounding box center [530, 434] width 251 height 26
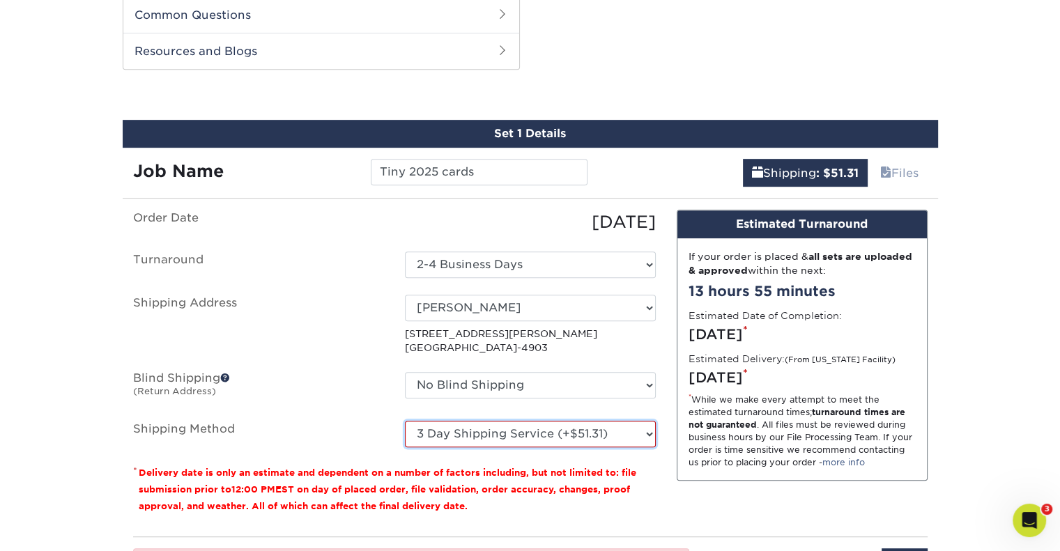
select select "03"
click at [405, 421] on select "Please Select Ground Shipping (+$31.16) 3 Day Shipping Service (+$51.31) 2 Day …" at bounding box center [530, 434] width 251 height 26
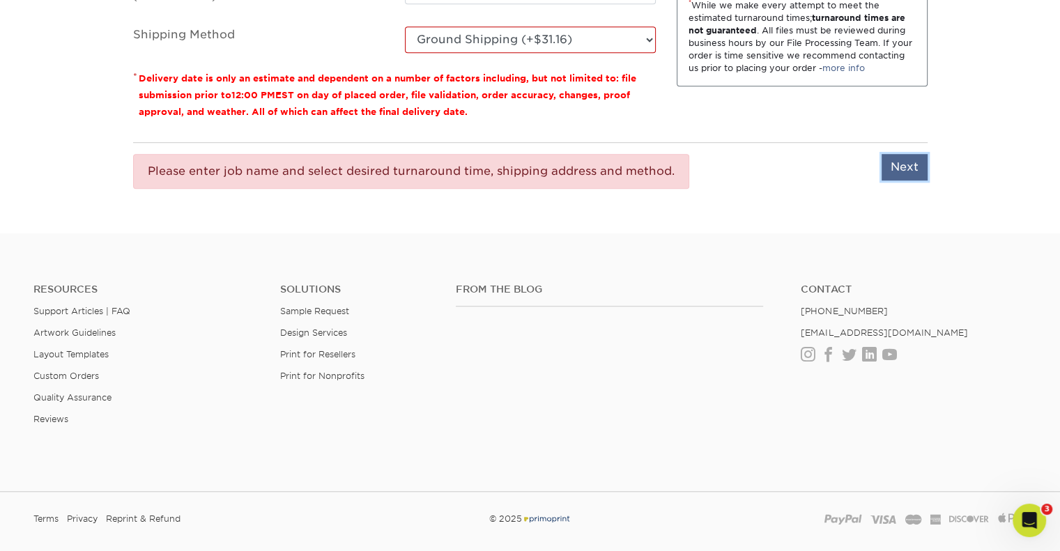
click at [892, 169] on input "Next" at bounding box center [904, 167] width 46 height 26
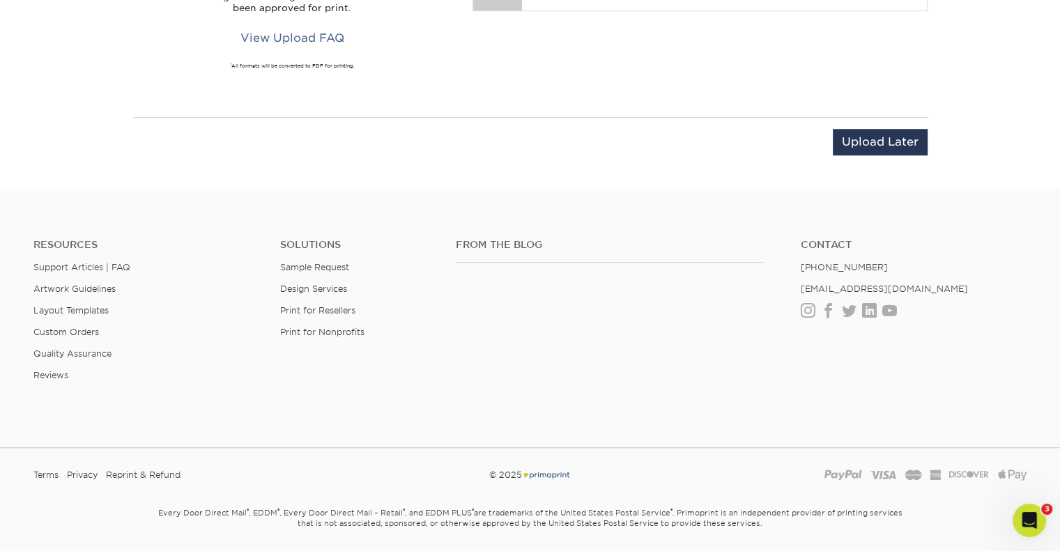
scroll to position [708, 0]
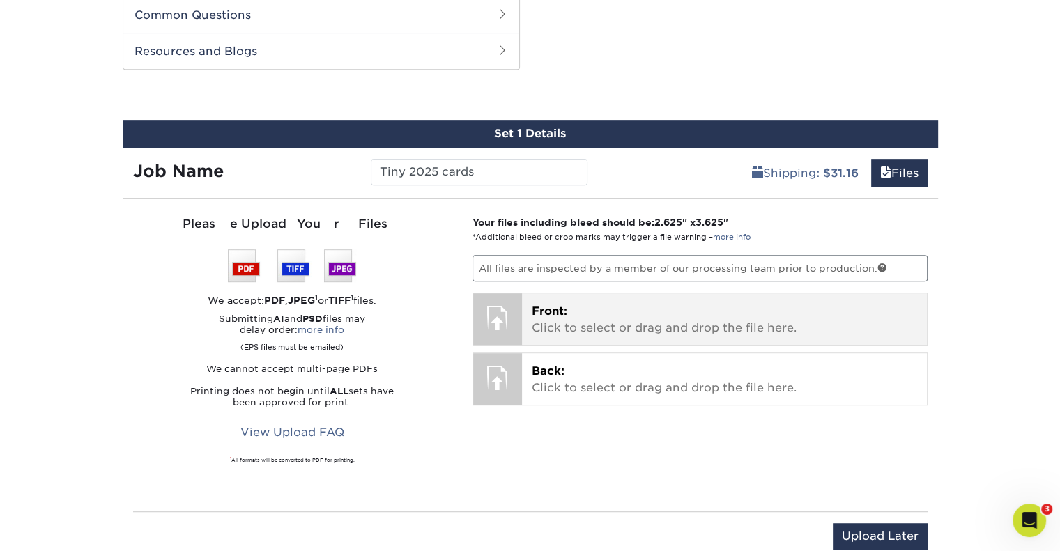
click at [509, 320] on div at bounding box center [497, 317] width 49 height 49
click at [489, 324] on div at bounding box center [497, 317] width 49 height 49
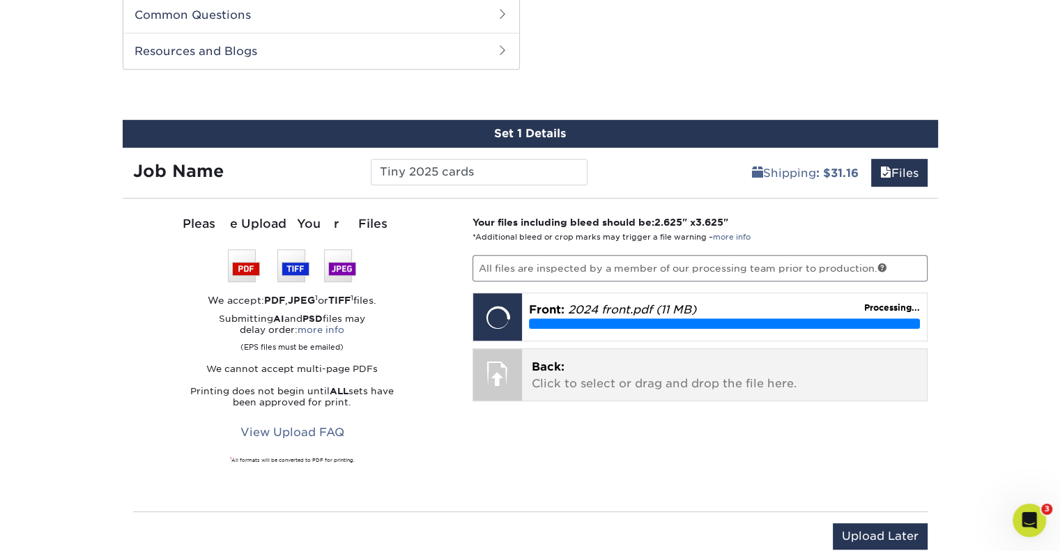
click at [727, 373] on p "Back: Click to select or drag and drop the file here." at bounding box center [724, 375] width 385 height 33
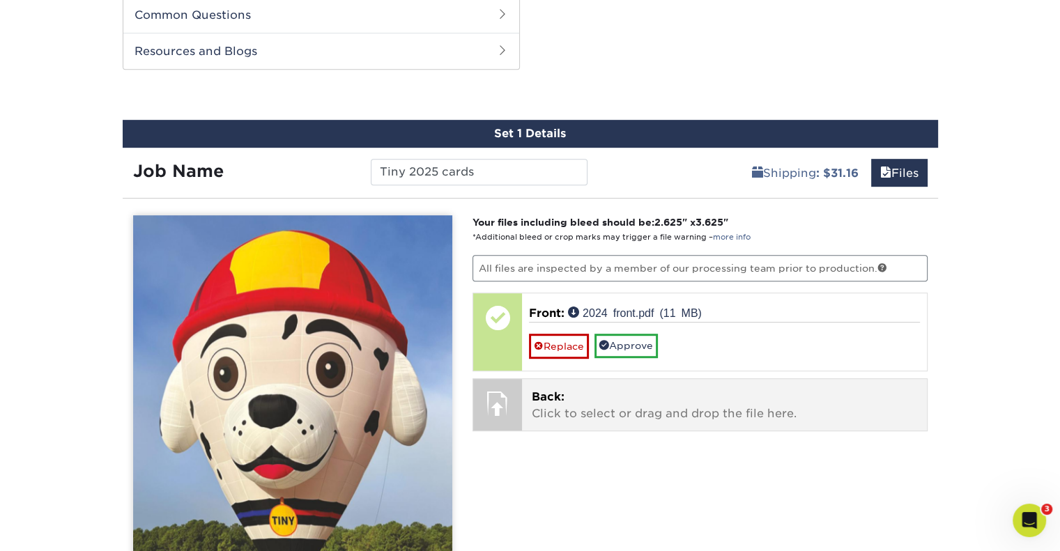
click at [627, 405] on p "Back: Click to select or drag and drop the file here." at bounding box center [724, 405] width 385 height 33
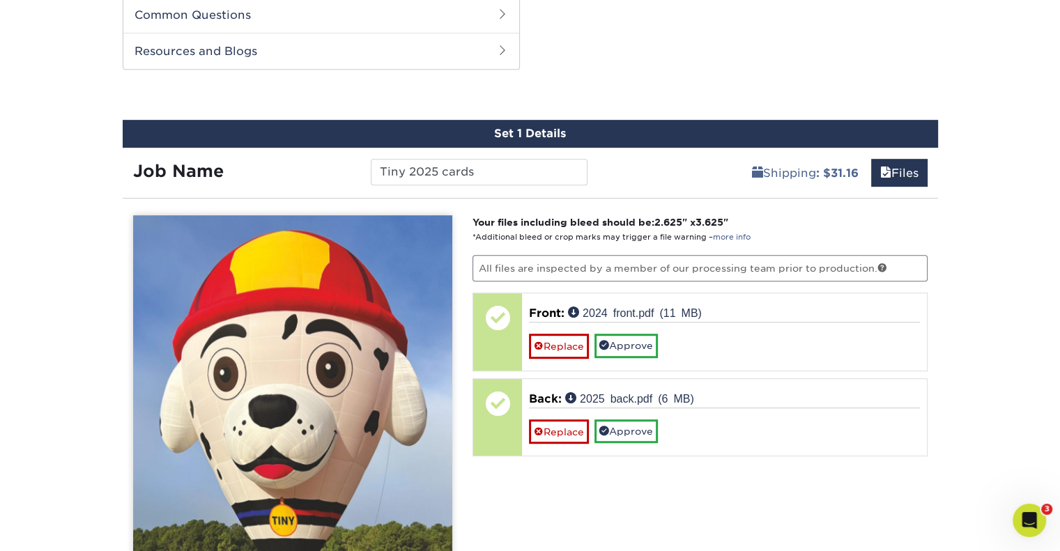
scroll to position [1102, 0]
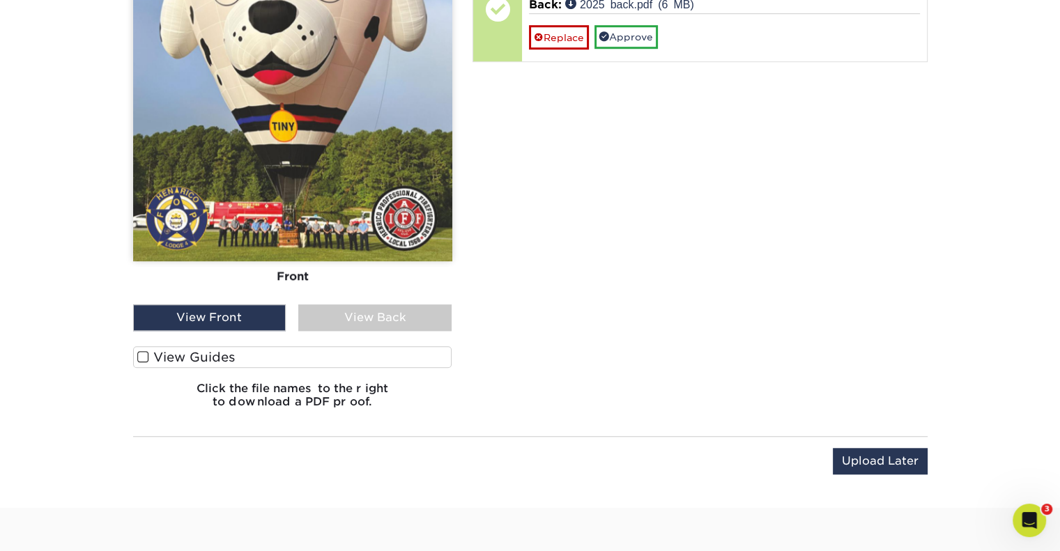
click at [215, 317] on div "View Front" at bounding box center [209, 317] width 153 height 26
click at [348, 311] on div "View Back" at bounding box center [374, 317] width 153 height 26
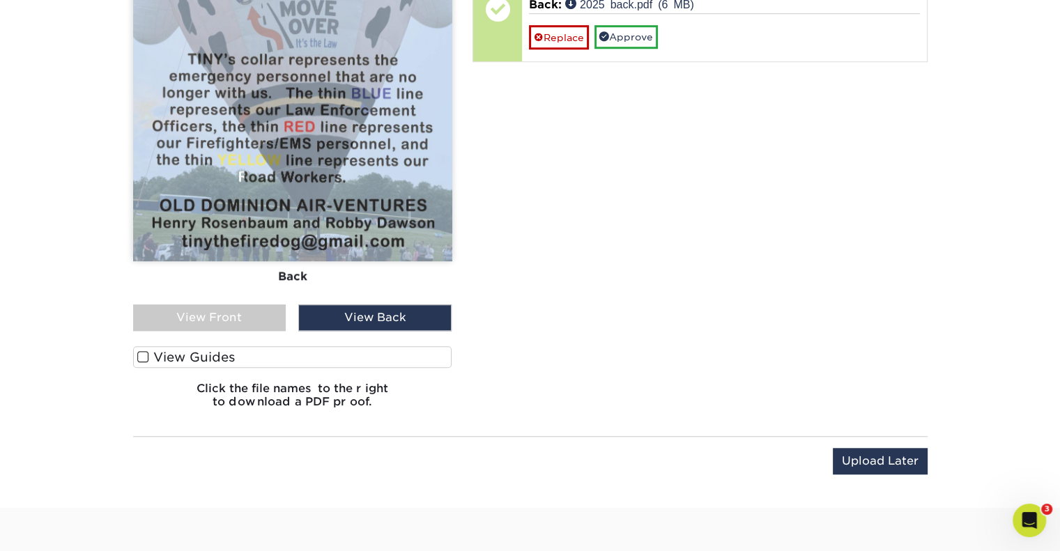
scroll to position [708, 0]
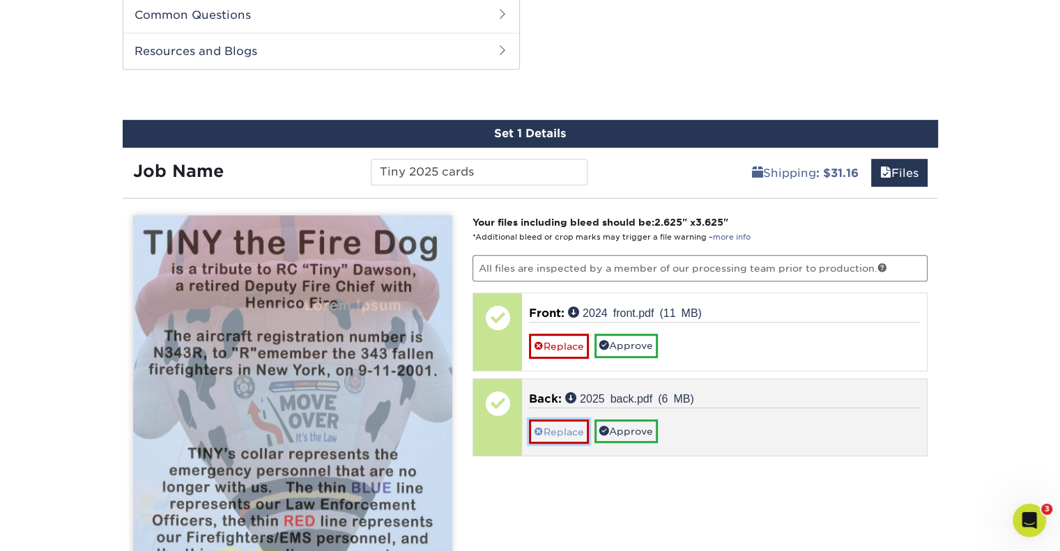
click at [555, 426] on link "Replace" at bounding box center [559, 431] width 60 height 24
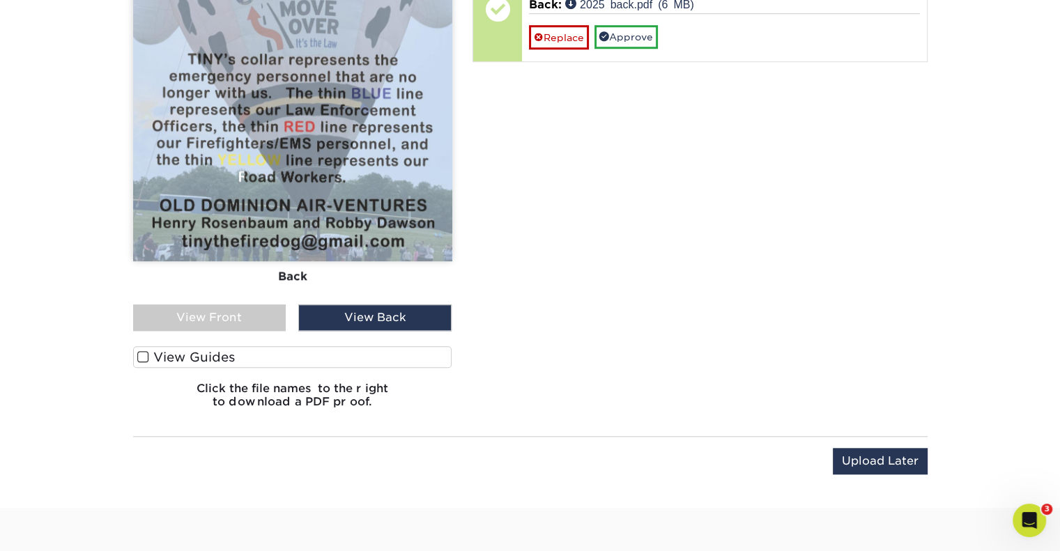
click at [227, 309] on div "View Front" at bounding box center [209, 317] width 153 height 26
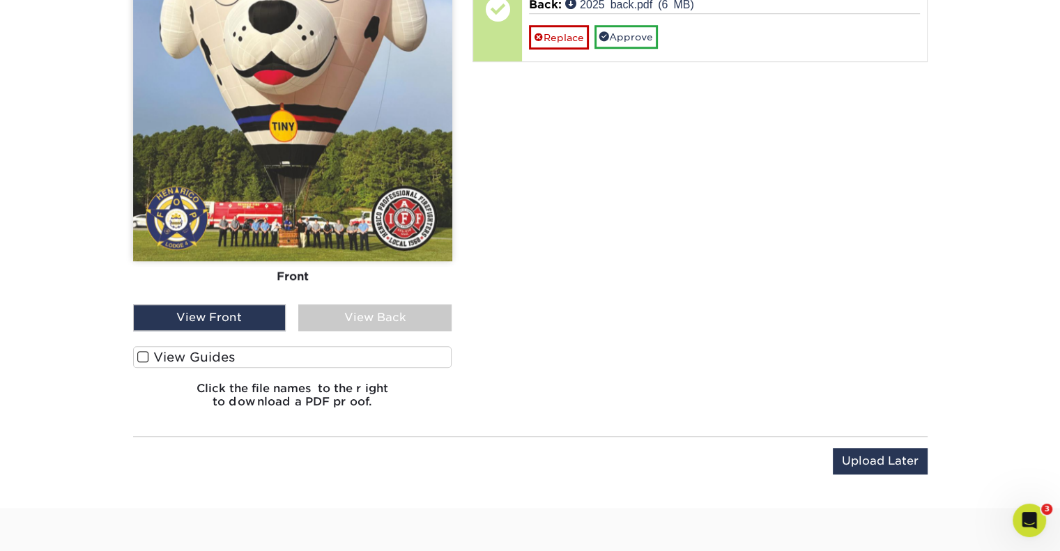
click at [350, 314] on div "View Back" at bounding box center [374, 317] width 153 height 26
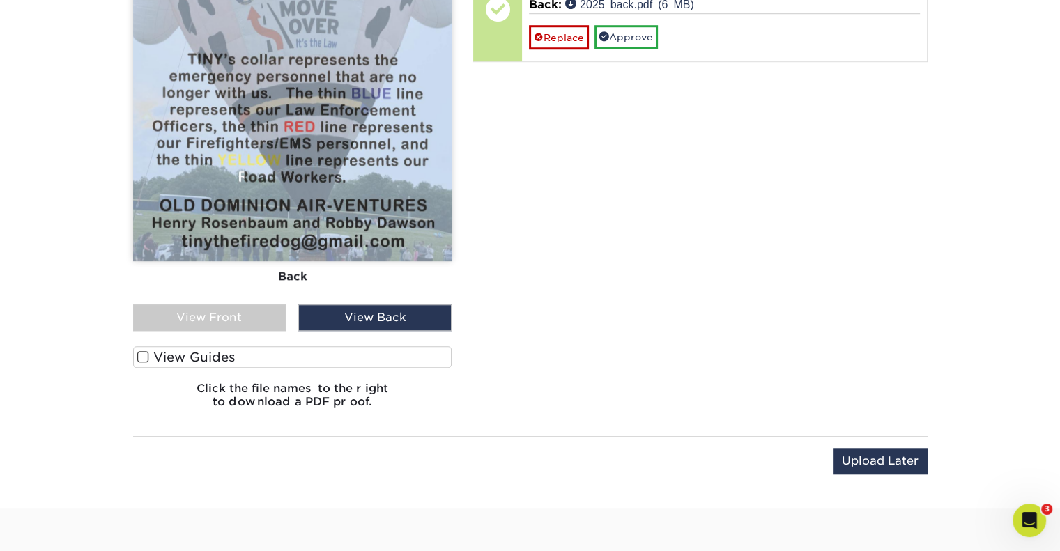
click at [145, 351] on span at bounding box center [143, 356] width 12 height 13
click at [0, 0] on input "View Guides" at bounding box center [0, 0] width 0 height 0
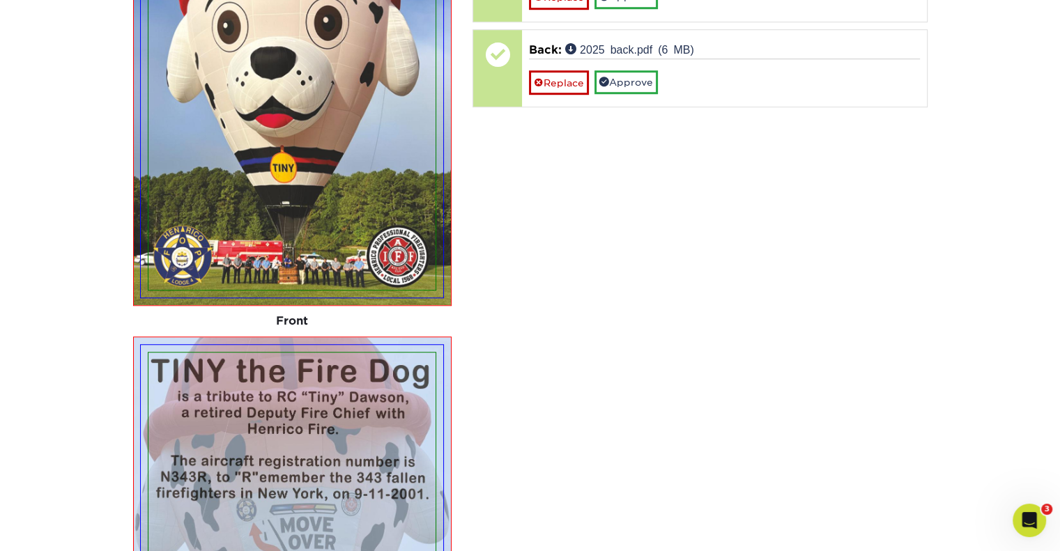
scroll to position [959, 0]
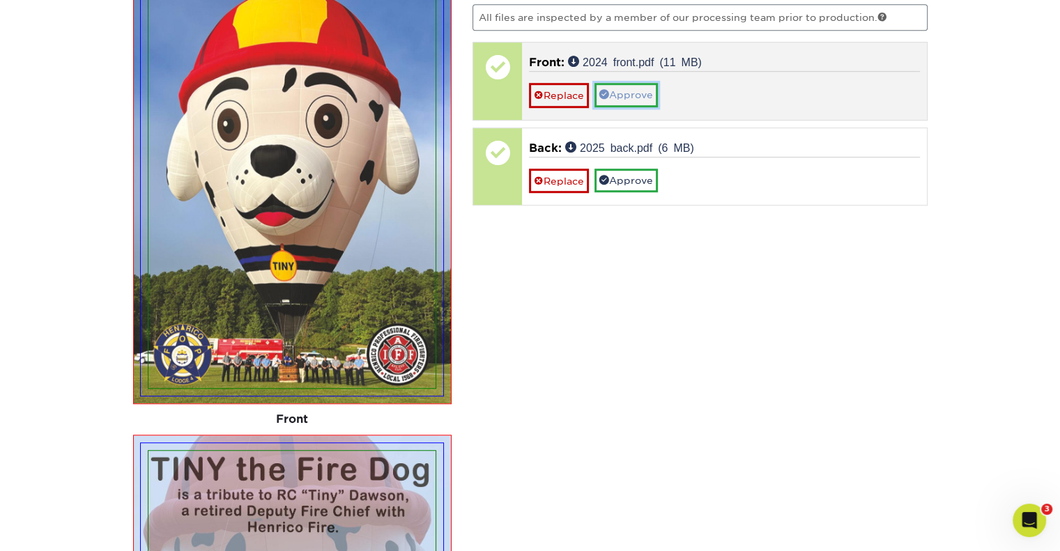
click at [641, 91] on link "Approve" at bounding box center [625, 95] width 63 height 24
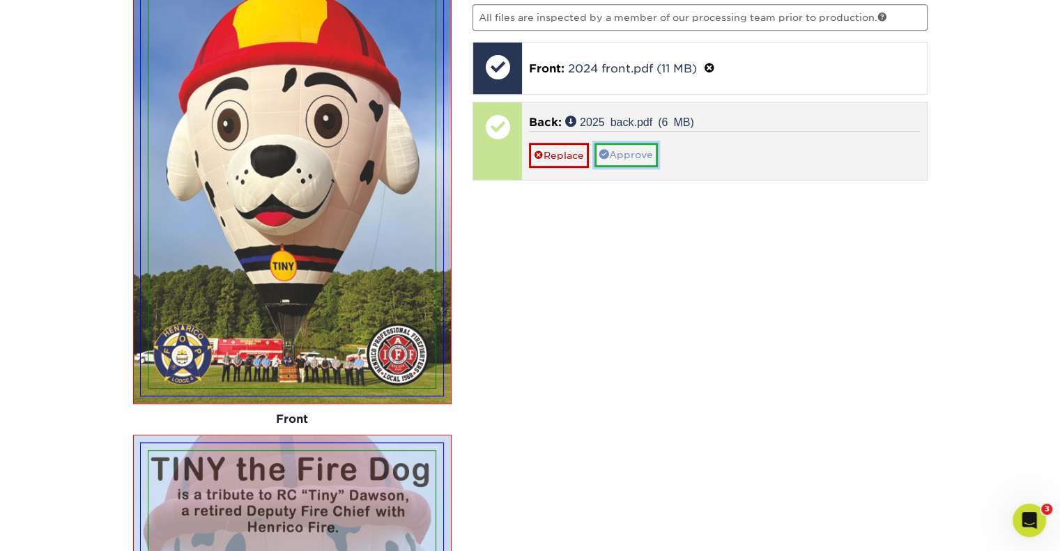
click at [634, 152] on link "Approve" at bounding box center [625, 155] width 63 height 24
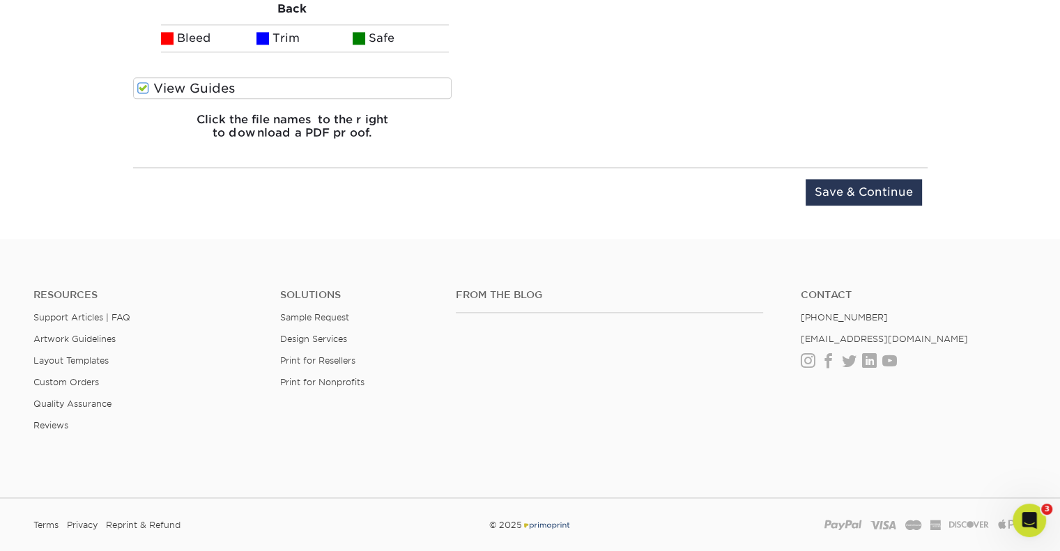
scroll to position [1932, 0]
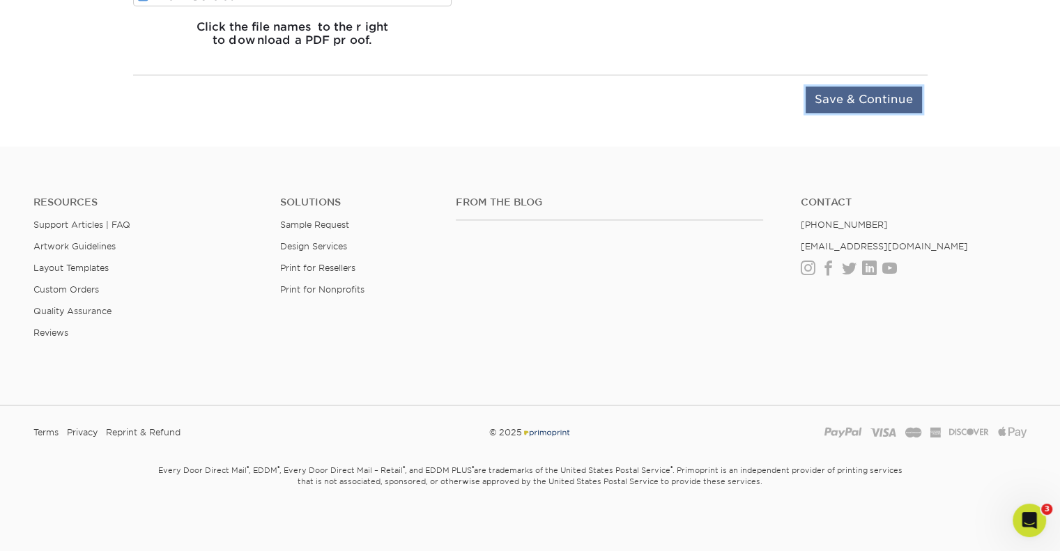
click at [858, 90] on input "Save & Continue" at bounding box center [863, 99] width 116 height 26
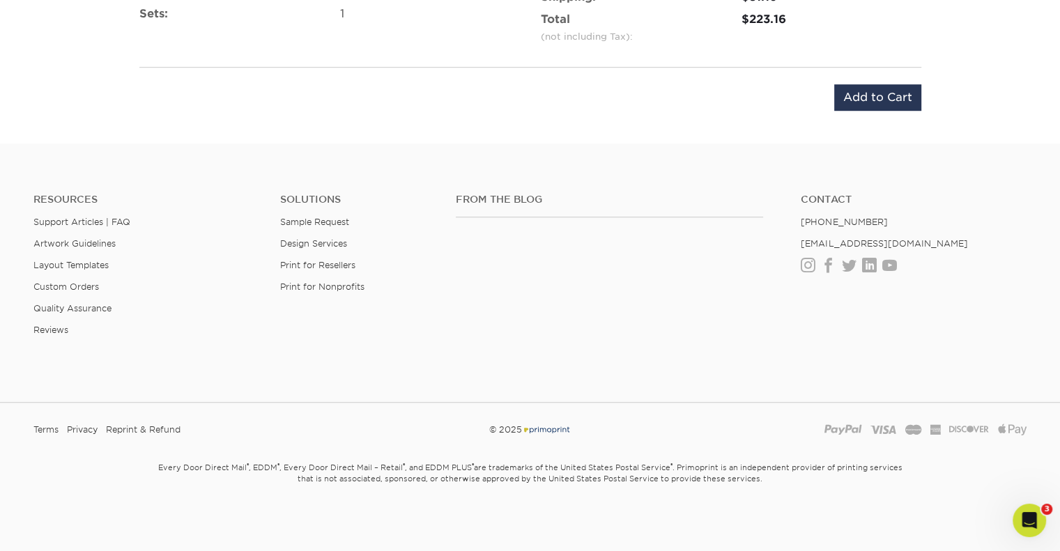
scroll to position [1016, 0]
click at [858, 94] on input "Add to Cart" at bounding box center [877, 99] width 87 height 26
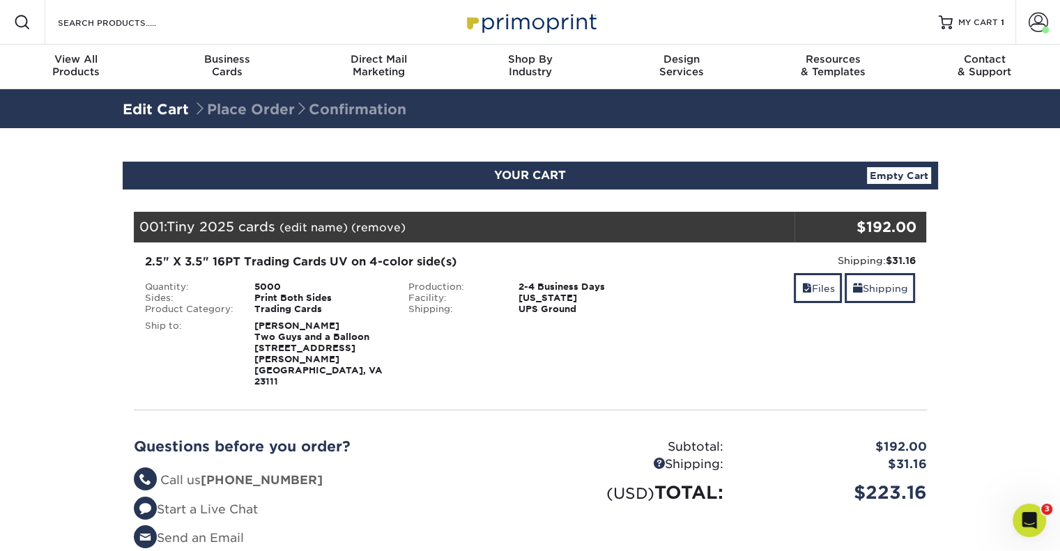
scroll to position [394, 0]
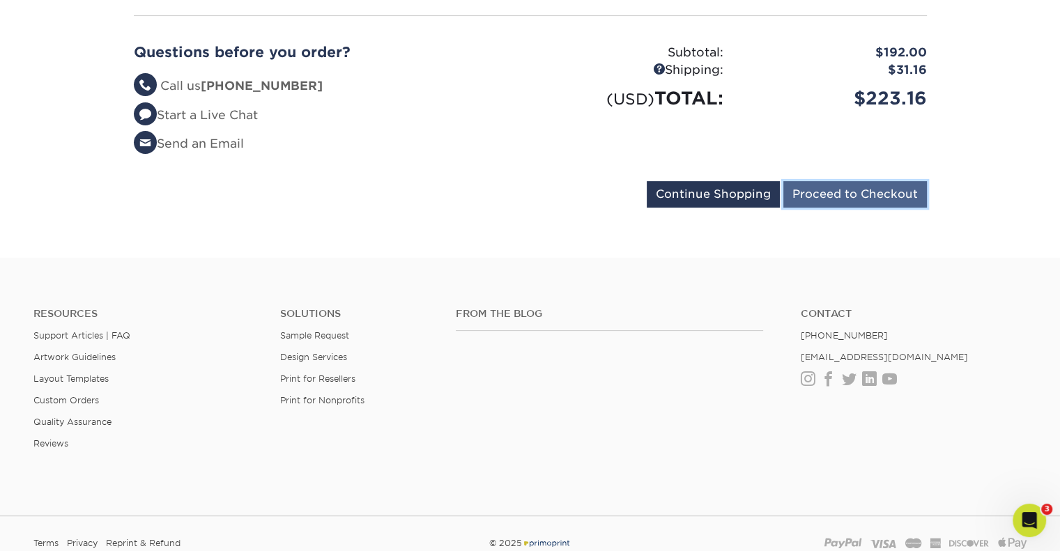
click at [830, 181] on input "Proceed to Checkout" at bounding box center [855, 194] width 144 height 26
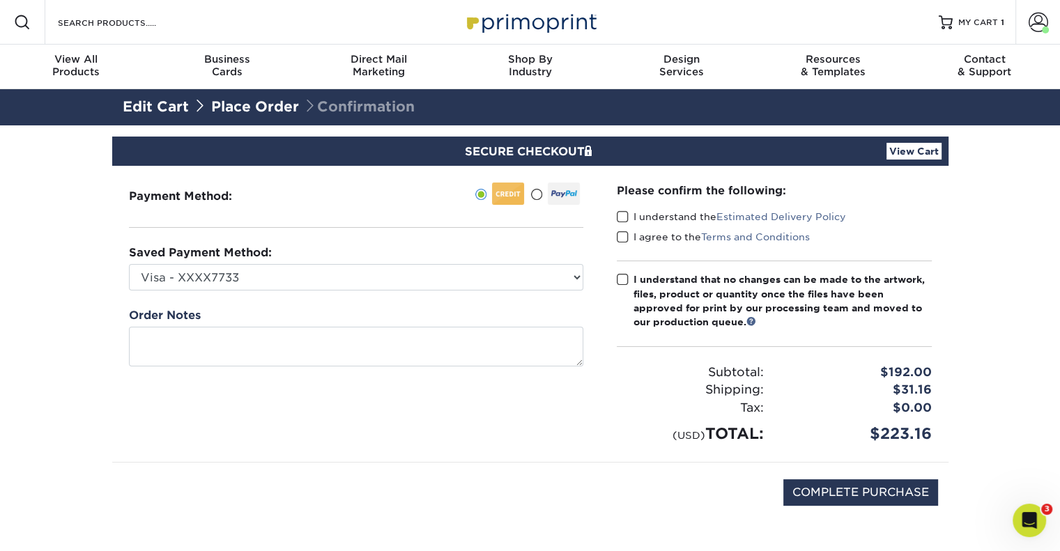
click at [619, 212] on span at bounding box center [623, 216] width 12 height 13
click at [0, 0] on input "I understand the Estimated Delivery Policy" at bounding box center [0, 0] width 0 height 0
click at [619, 237] on span at bounding box center [623, 237] width 12 height 13
click at [0, 0] on input "I agree to the Terms and Conditions" at bounding box center [0, 0] width 0 height 0
click at [620, 279] on span at bounding box center [623, 279] width 12 height 13
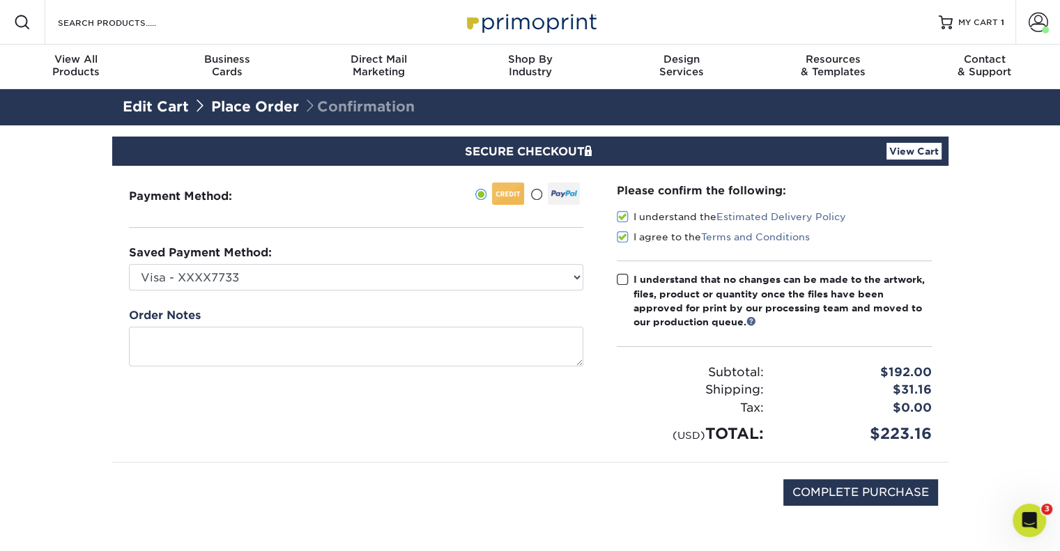
click at [0, 0] on input "I understand that no changes can be made to the artwork, files, product or quan…" at bounding box center [0, 0] width 0 height 0
click at [922, 150] on link "View Cart" at bounding box center [913, 151] width 55 height 17
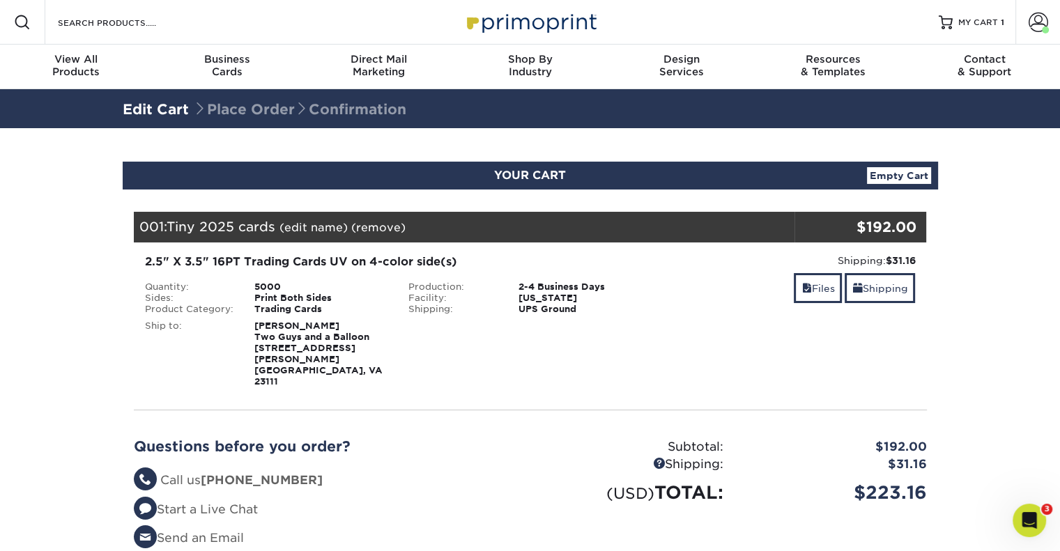
scroll to position [394, 0]
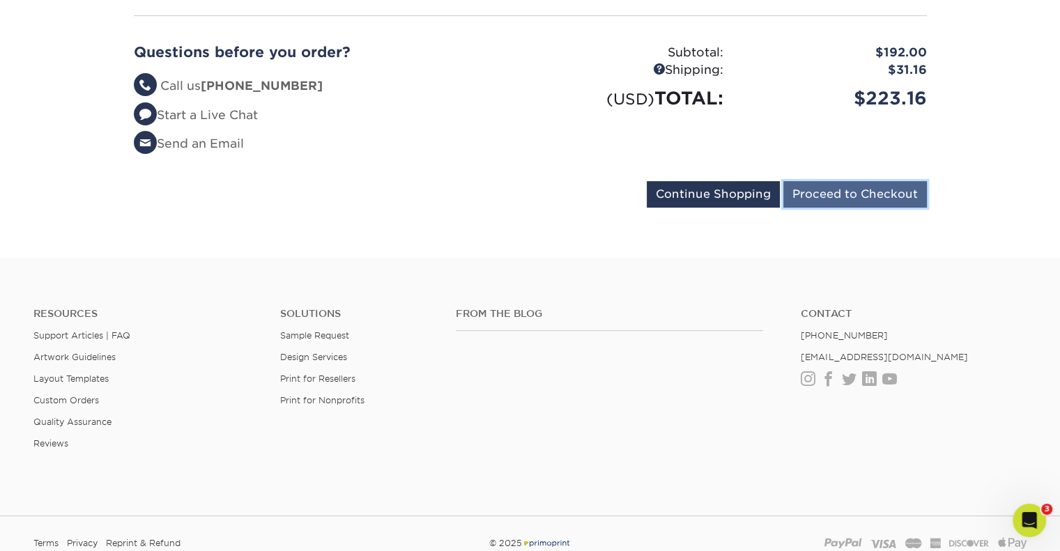
click at [867, 181] on input "Proceed to Checkout" at bounding box center [855, 194] width 144 height 26
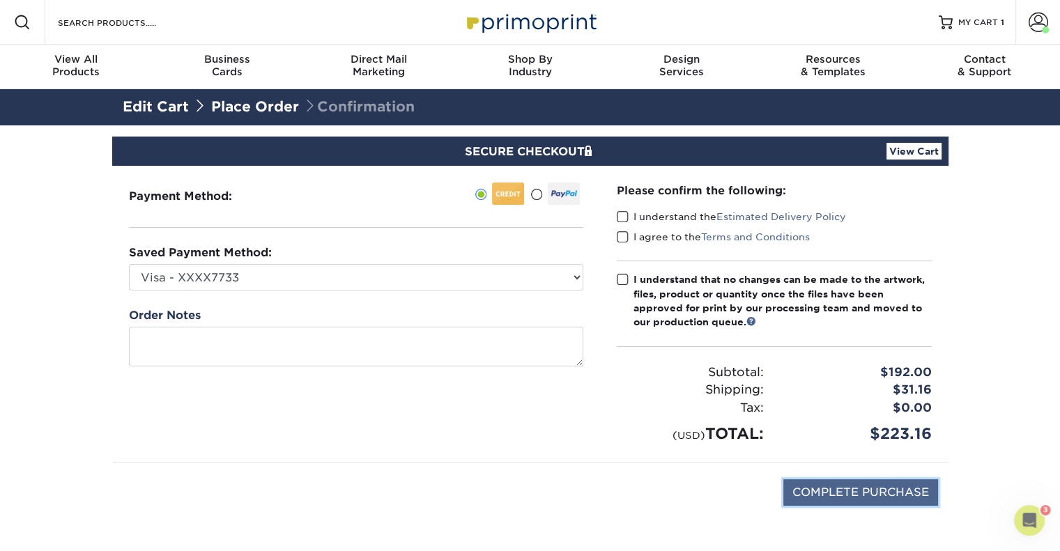
click at [819, 491] on input "COMPLETE PURCHASE" at bounding box center [860, 492] width 155 height 26
click at [621, 217] on span at bounding box center [623, 216] width 12 height 13
click at [0, 0] on input "I understand the Estimated Delivery Policy" at bounding box center [0, 0] width 0 height 0
click at [625, 235] on span at bounding box center [623, 237] width 12 height 13
click at [0, 0] on input "I agree to the Terms and Conditions" at bounding box center [0, 0] width 0 height 0
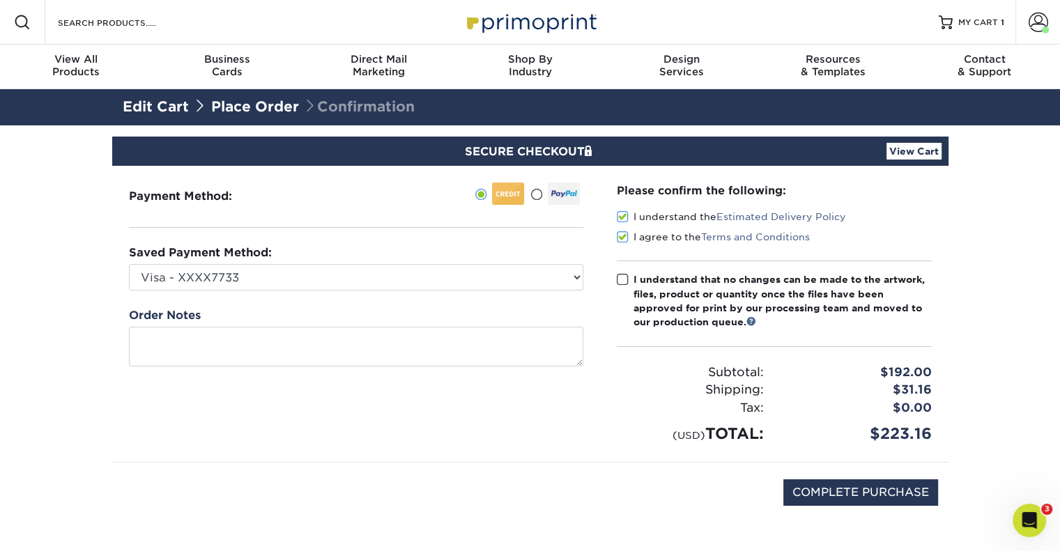
click at [626, 284] on span at bounding box center [623, 279] width 12 height 13
click at [0, 0] on input "I understand that no changes can be made to the artwork, files, product or quan…" at bounding box center [0, 0] width 0 height 0
click at [847, 489] on input "COMPLETE PURCHASE" at bounding box center [860, 492] width 155 height 26
type input "PROCESSING, PLEASE WAIT..."
